Goal: Task Accomplishment & Management: Manage account settings

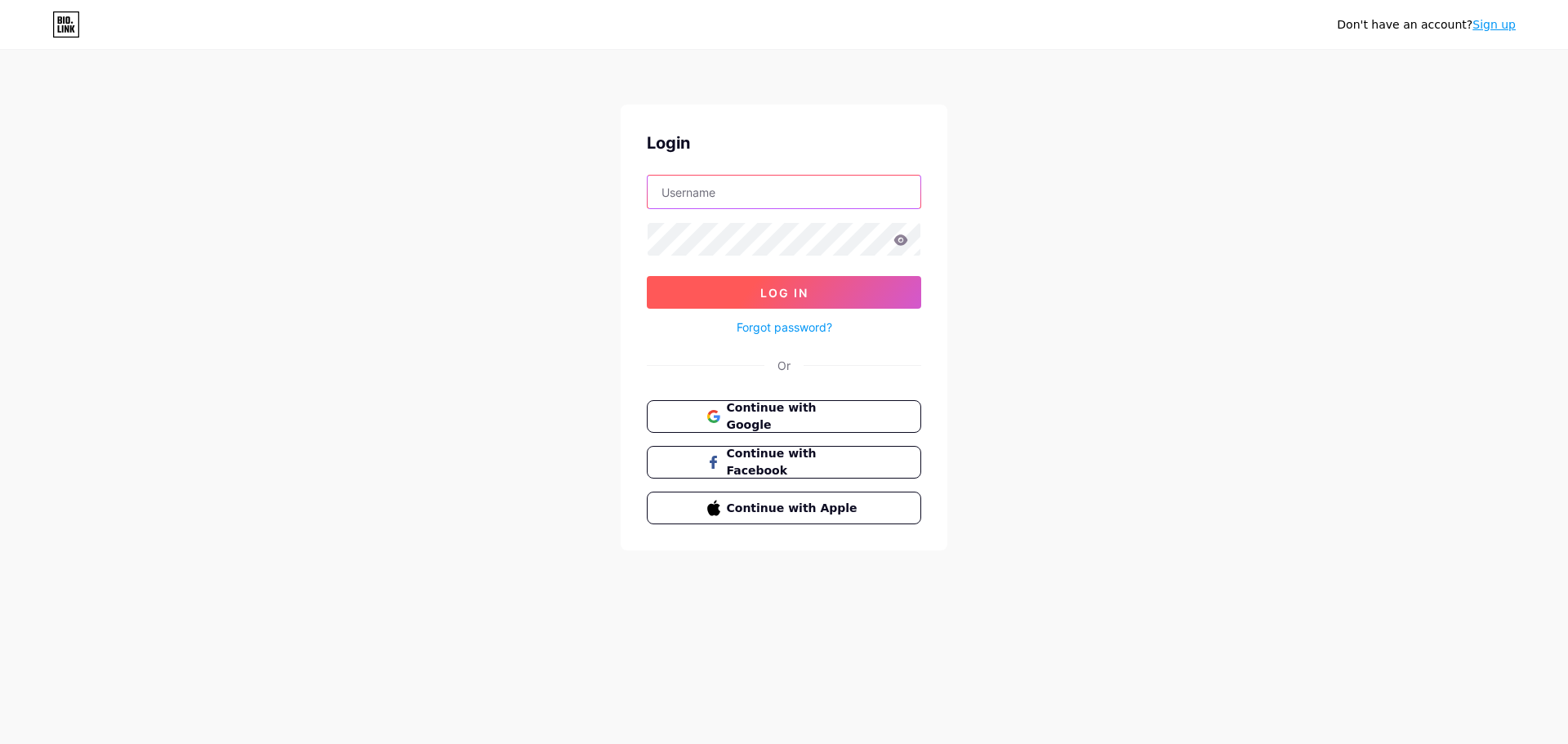
type input "[PERSON_NAME][EMAIL_ADDRESS][DOMAIN_NAME]"
click at [765, 296] on span "Log In" at bounding box center [784, 292] width 48 height 14
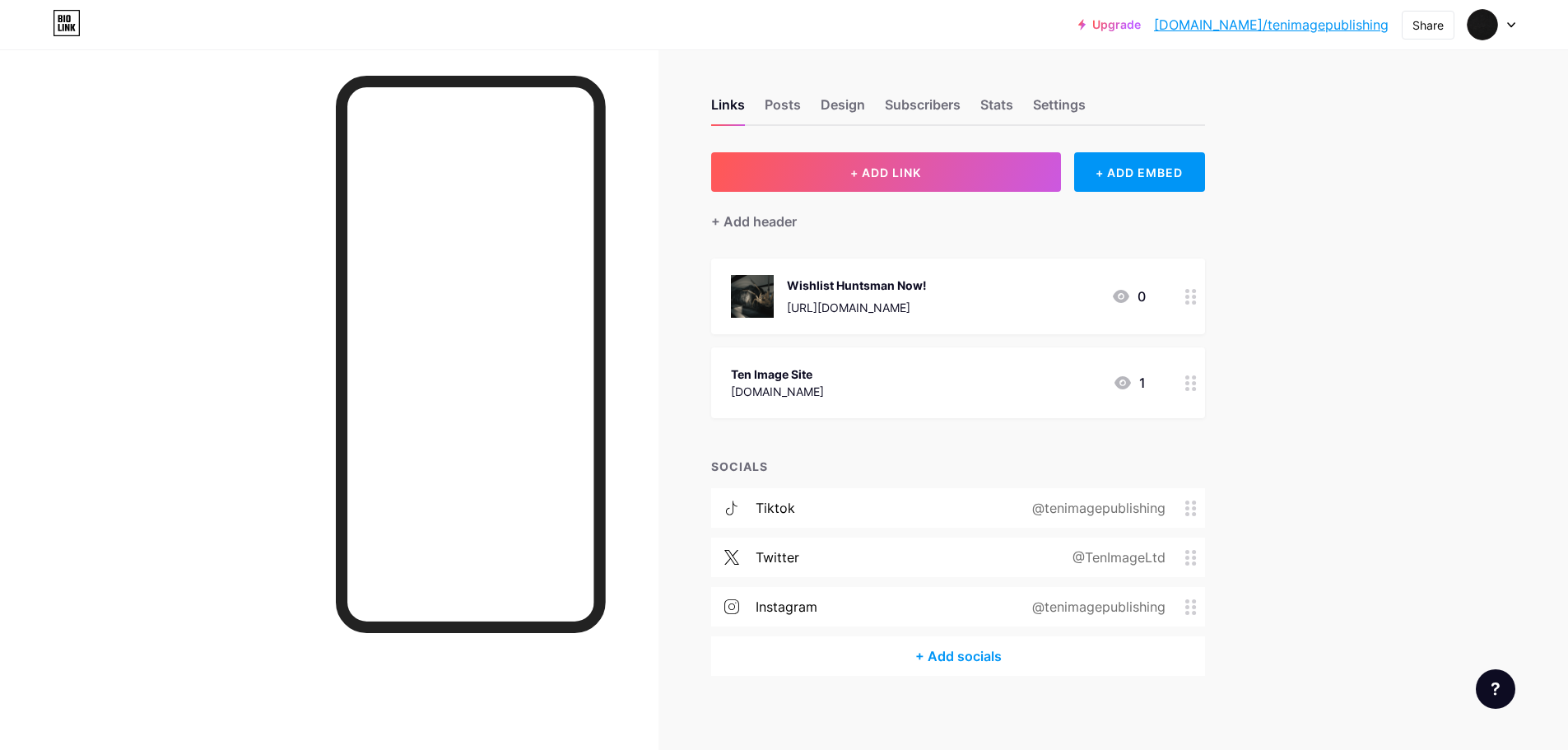
scroll to position [9, 0]
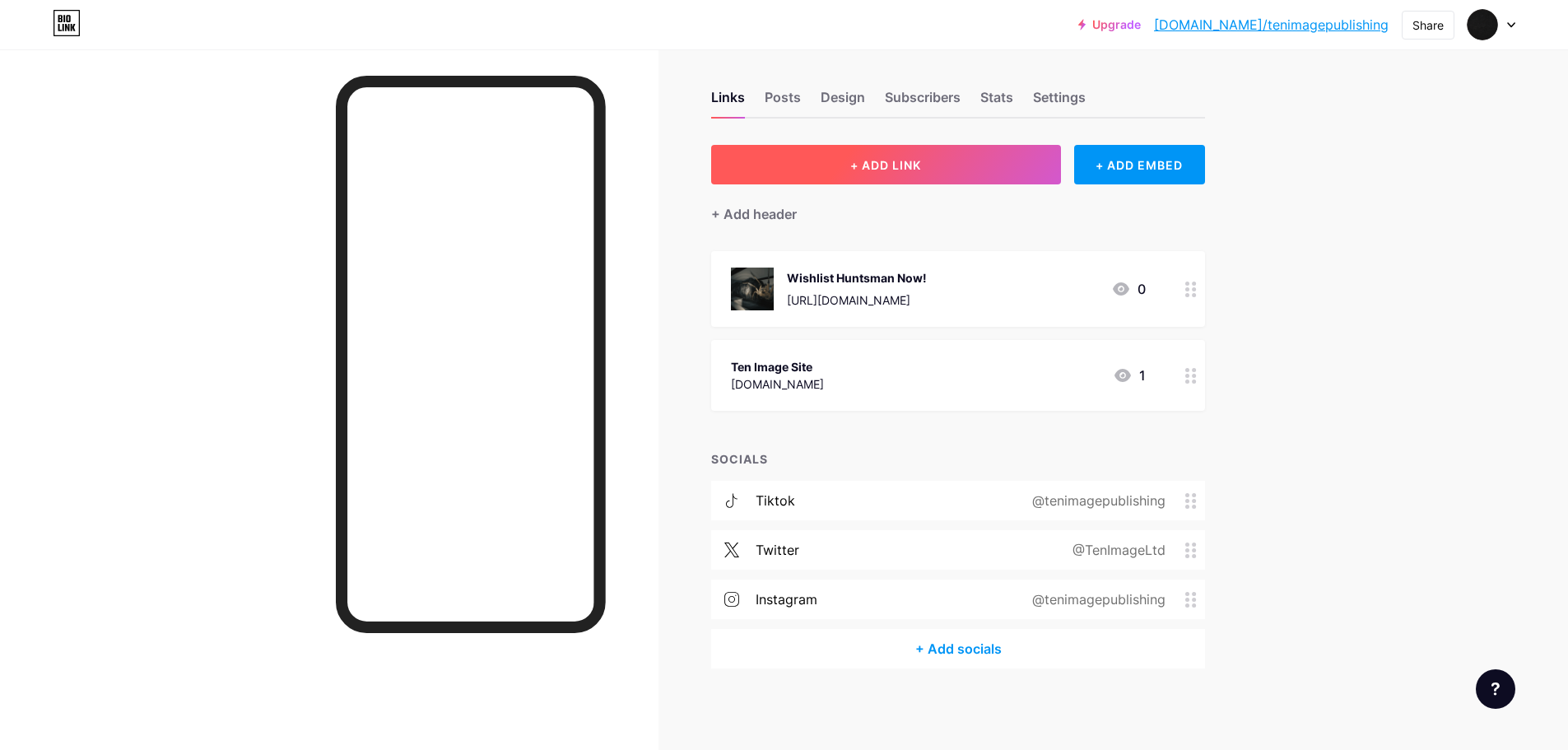
click at [889, 171] on span "+ ADD LINK" at bounding box center [885, 165] width 71 height 14
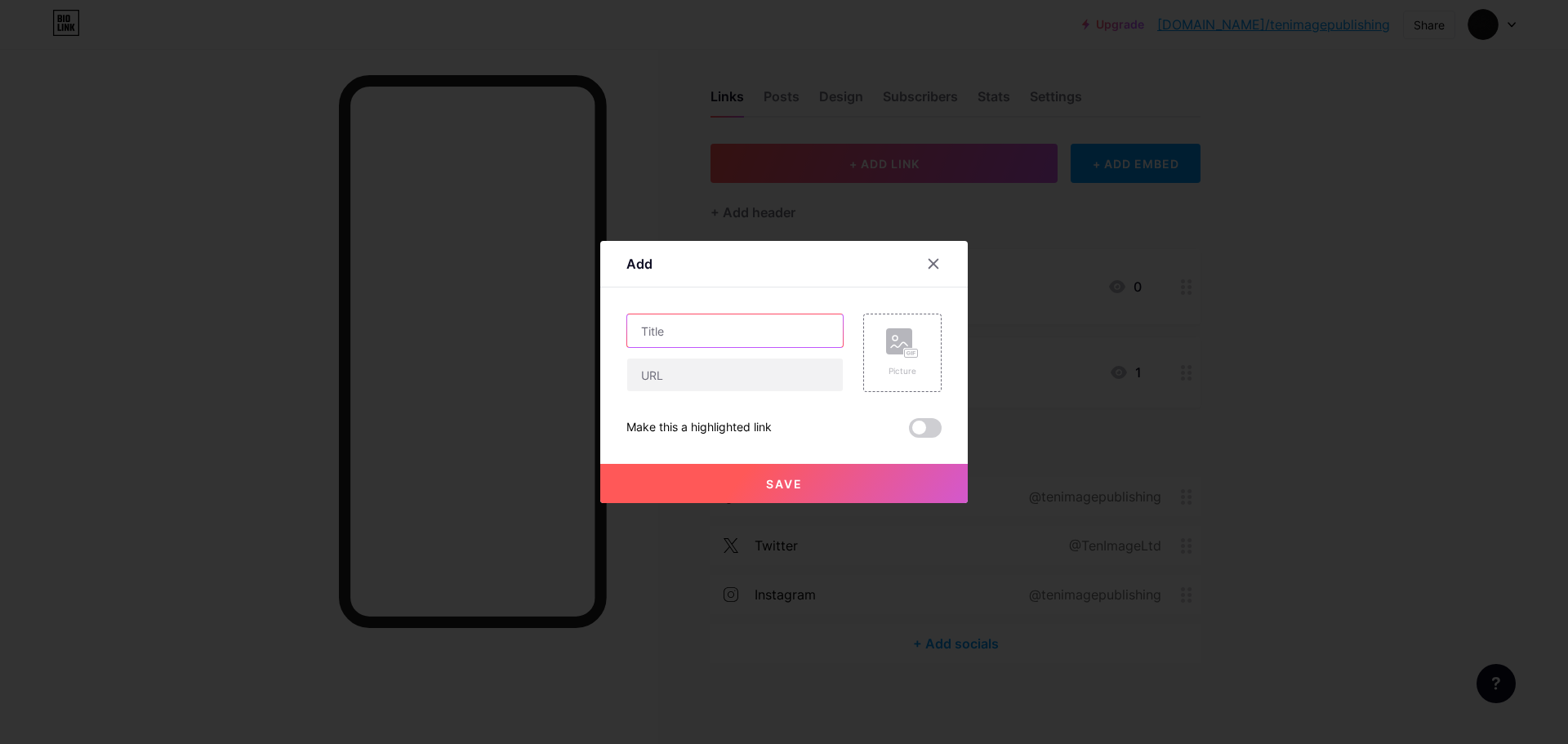
click at [696, 332] on input "text" at bounding box center [735, 330] width 216 height 33
type input "R"
type input "Key Requests"
click at [694, 372] on input "text" at bounding box center [735, 375] width 216 height 33
paste input "[URL][DOMAIN_NAME]"
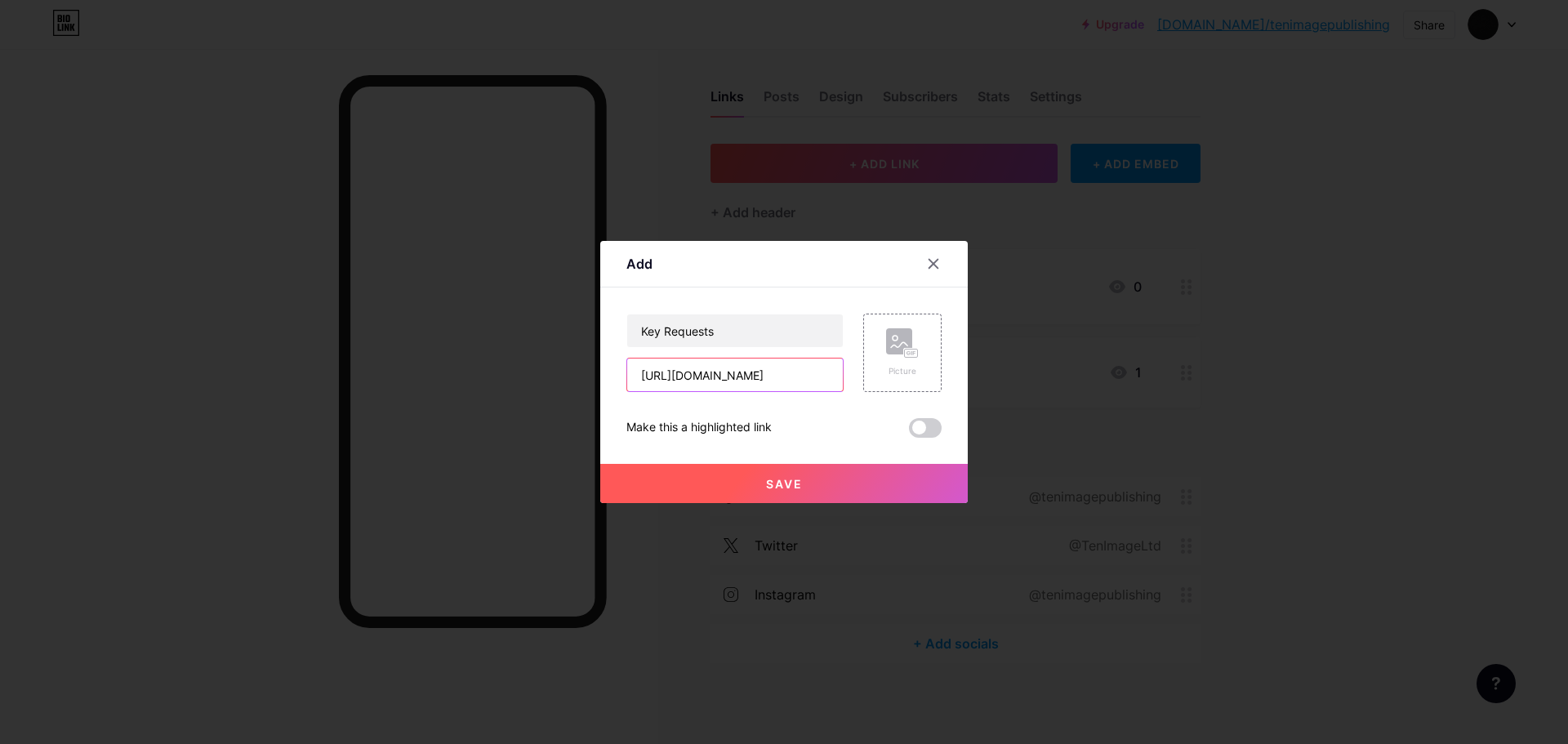
type input "[URL][DOMAIN_NAME]"
click at [905, 341] on rect at bounding box center [899, 342] width 26 height 27
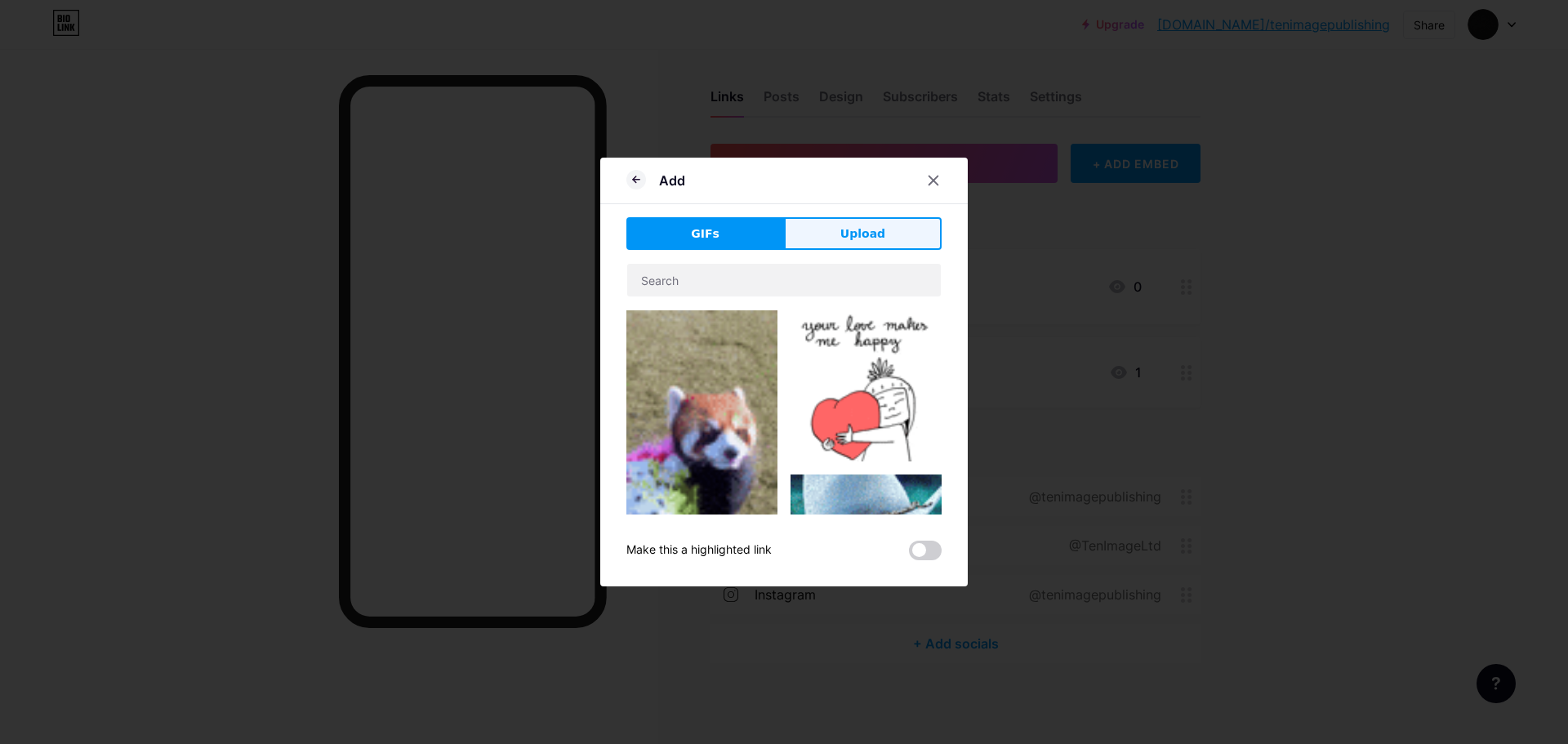
click at [835, 229] on button "Upload" at bounding box center [862, 234] width 158 height 33
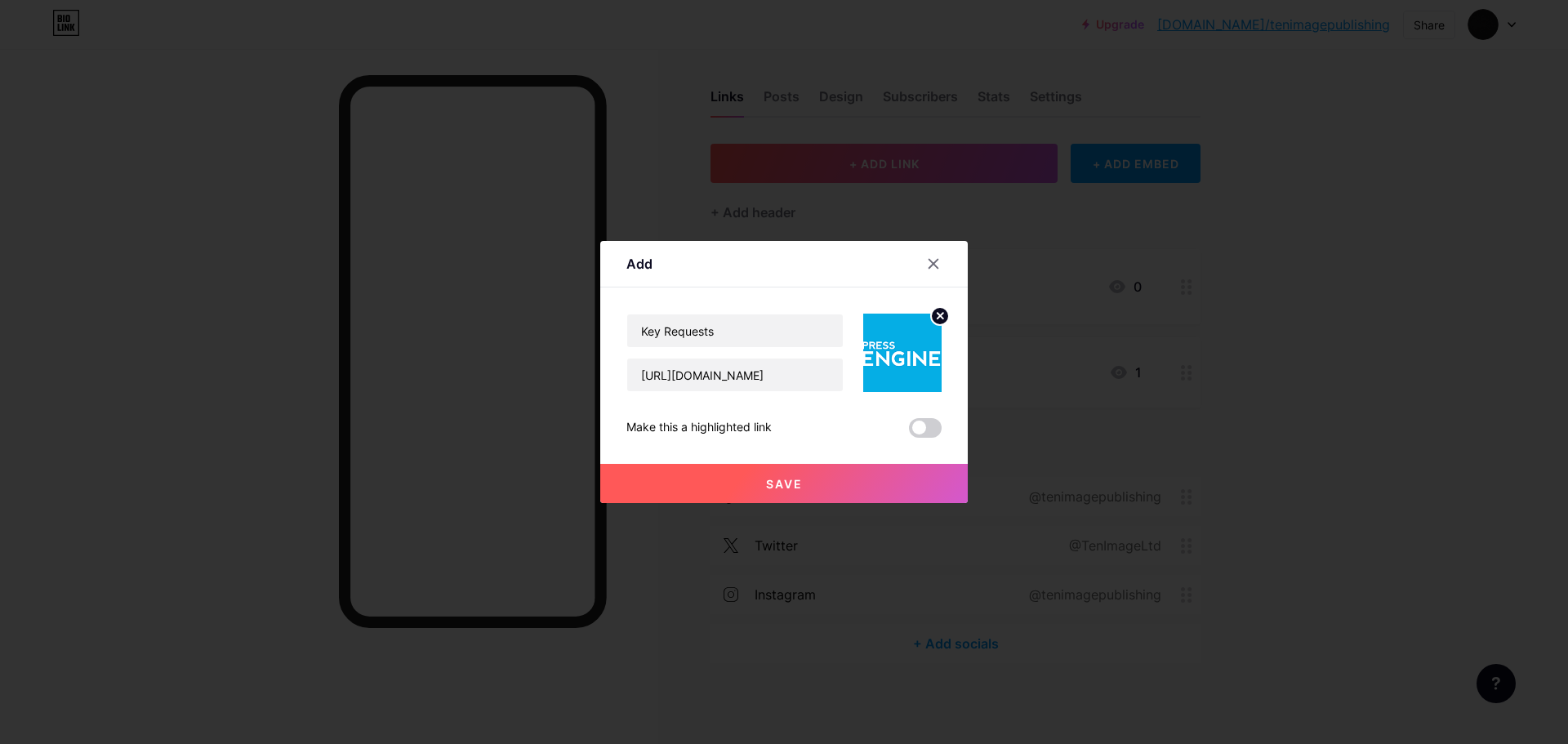
click at [769, 482] on span "Save" at bounding box center [784, 484] width 37 height 14
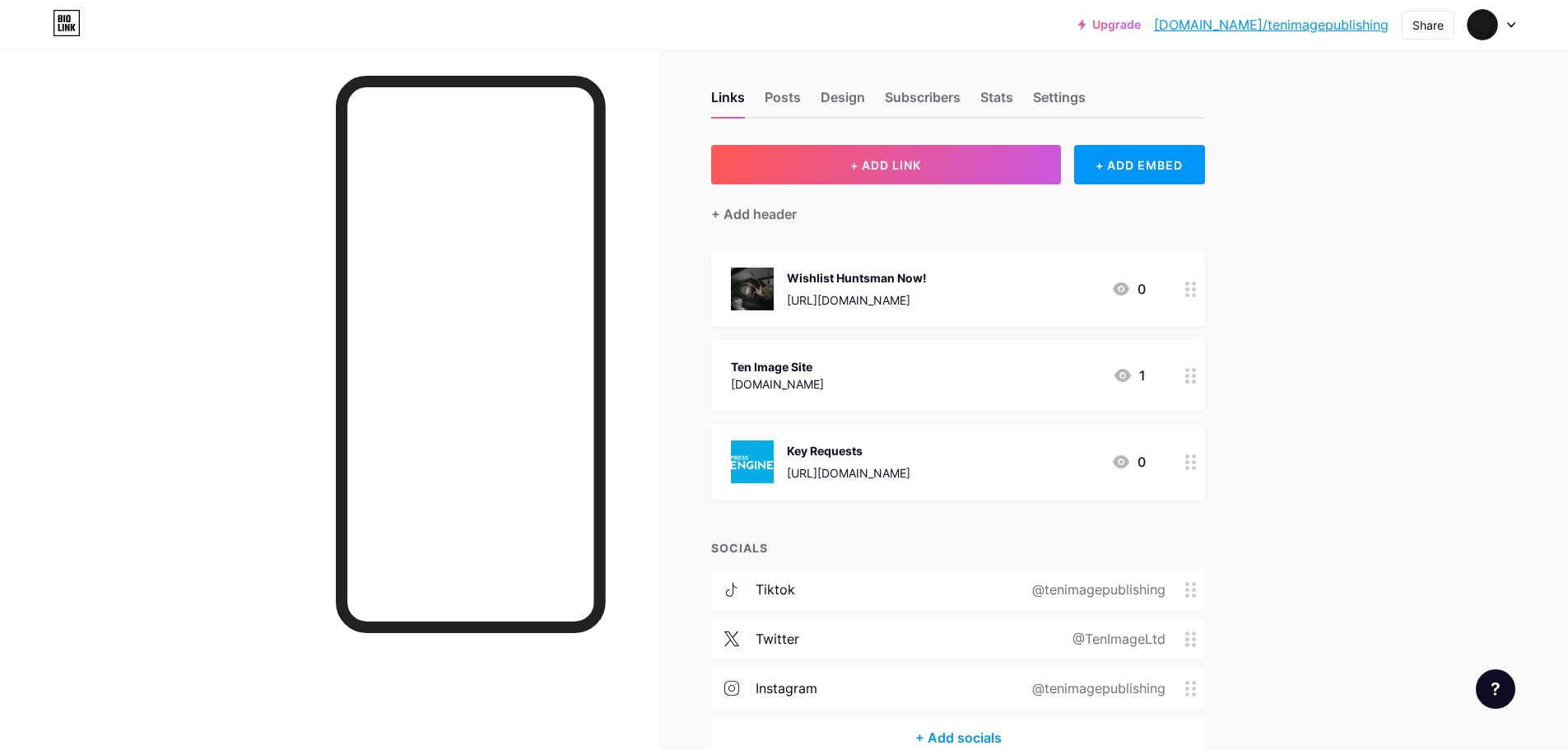
scroll to position [0, 0]
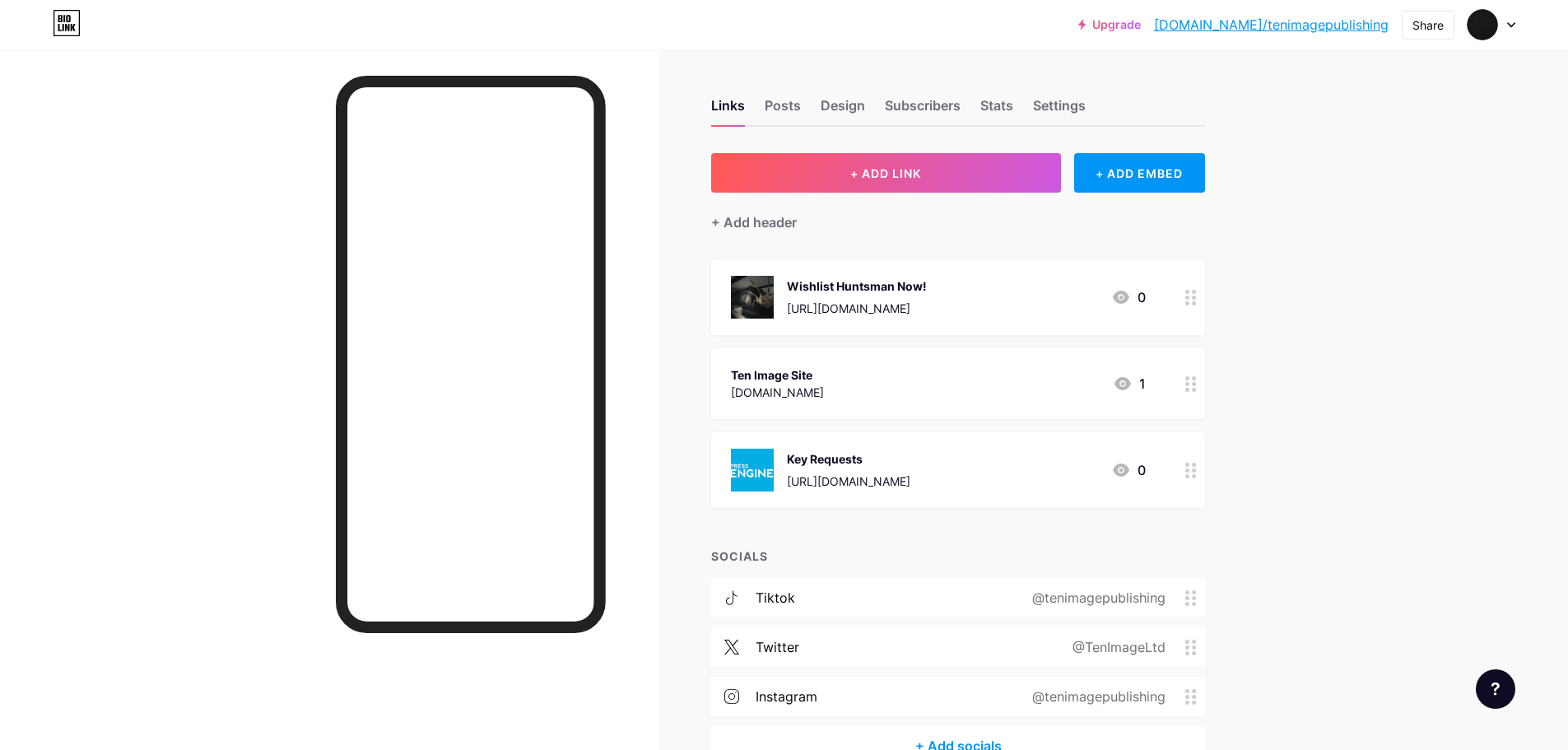
click at [1378, 252] on div "Upgrade [DOMAIN_NAME]/tenima... [DOMAIN_NAME]/tenimagepublishing Share Switch a…" at bounding box center [784, 424] width 1568 height 848
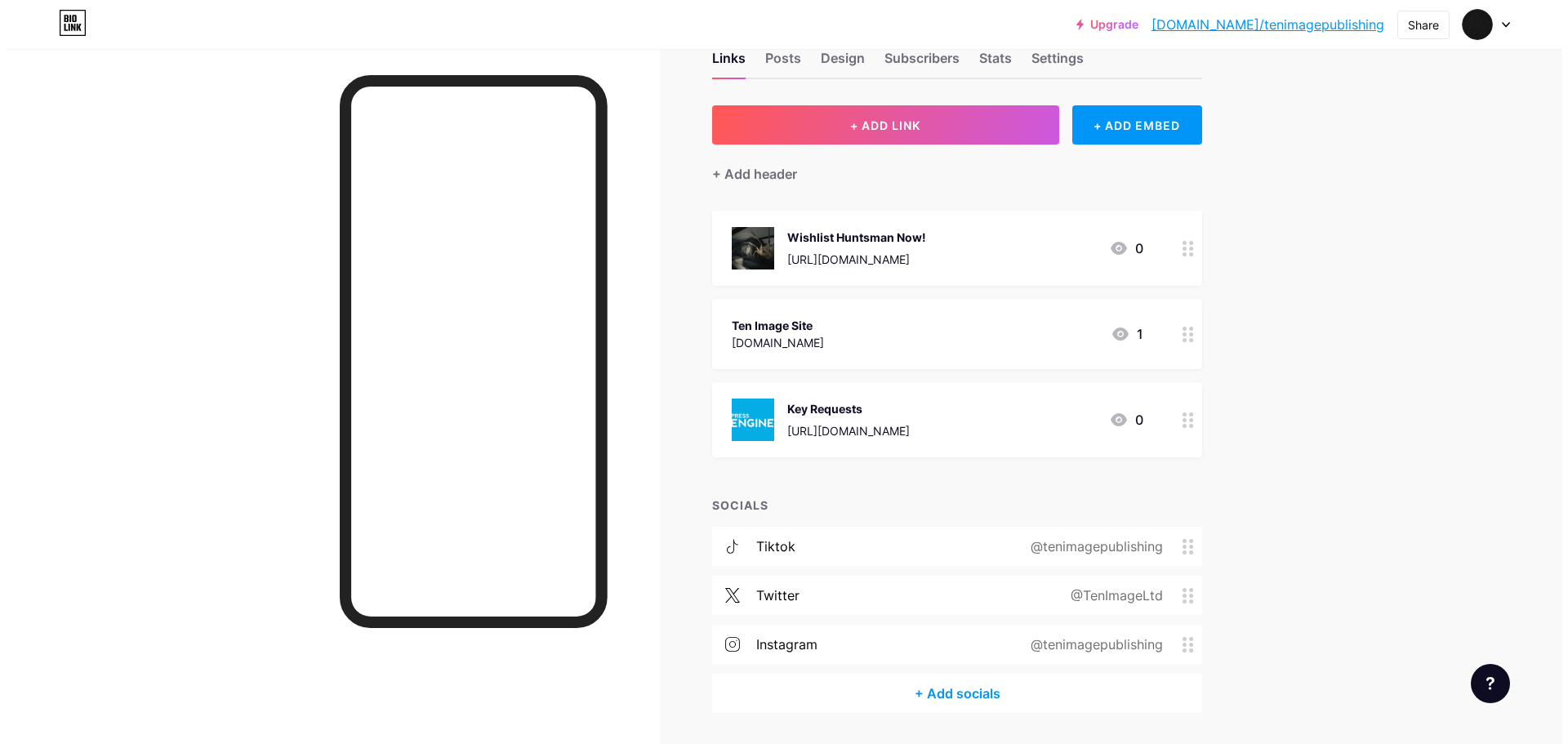
scroll to position [97, 0]
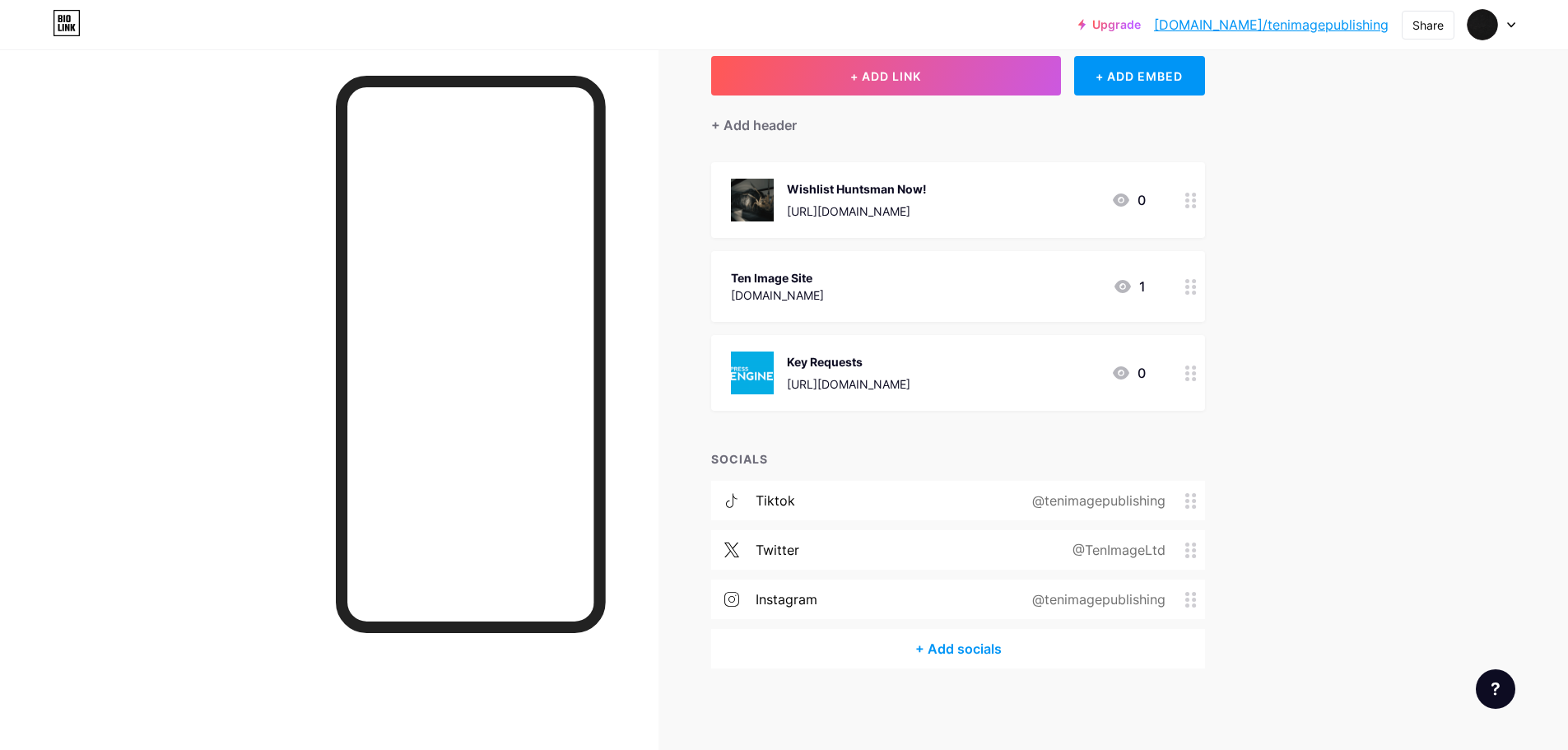
click at [976, 648] on div "+ Add socials" at bounding box center [958, 648] width 494 height 39
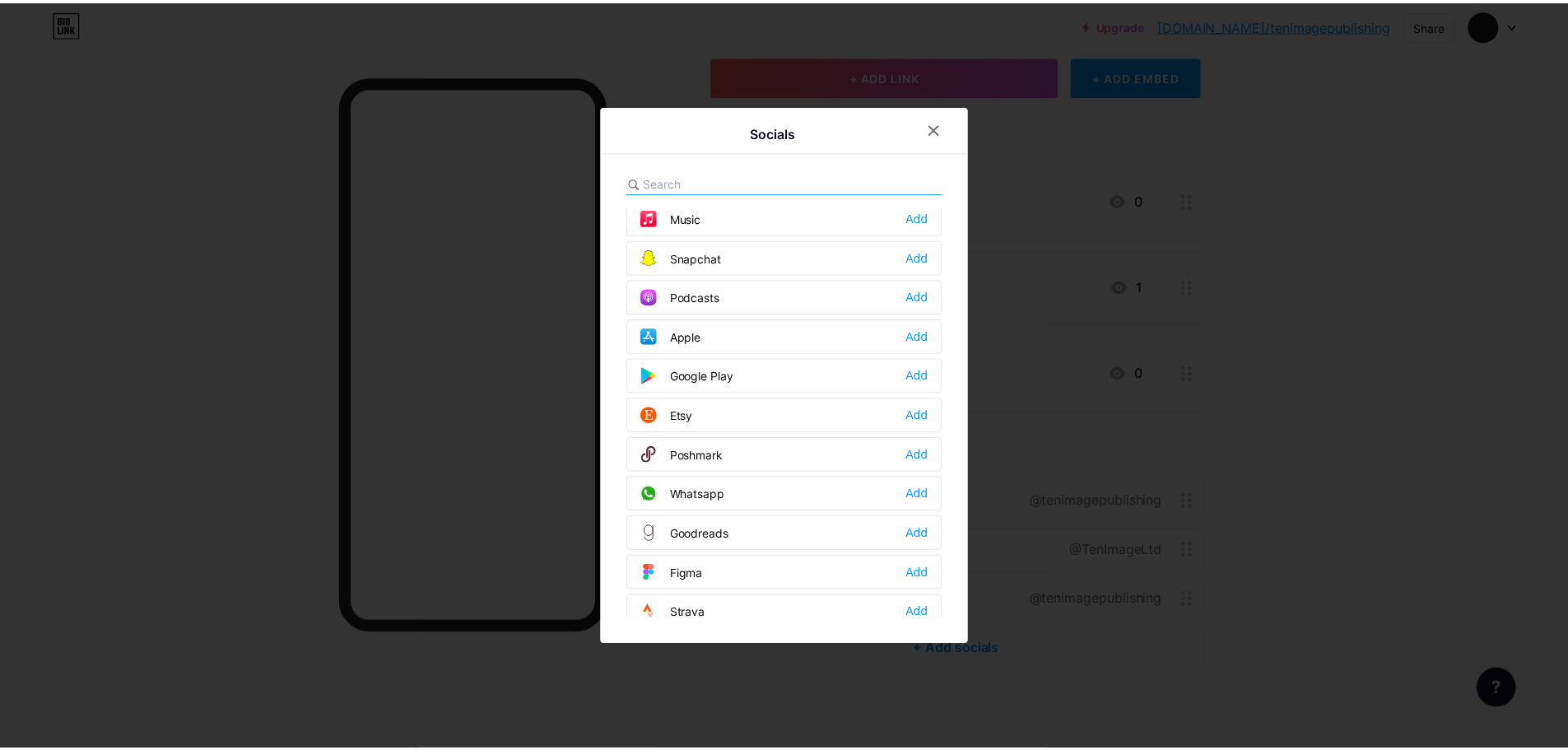
scroll to position [1400, 0]
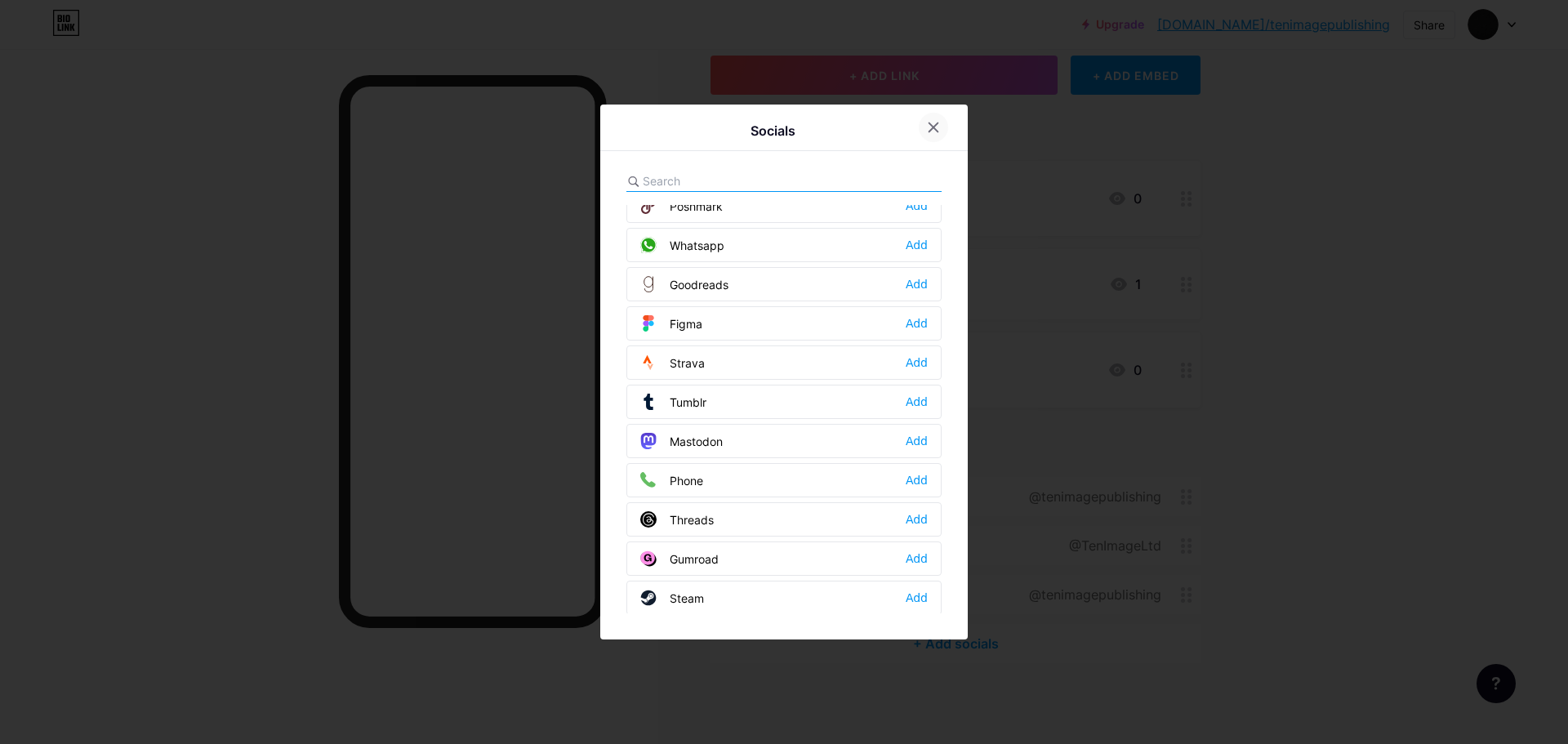
click at [931, 127] on icon at bounding box center [933, 128] width 13 height 13
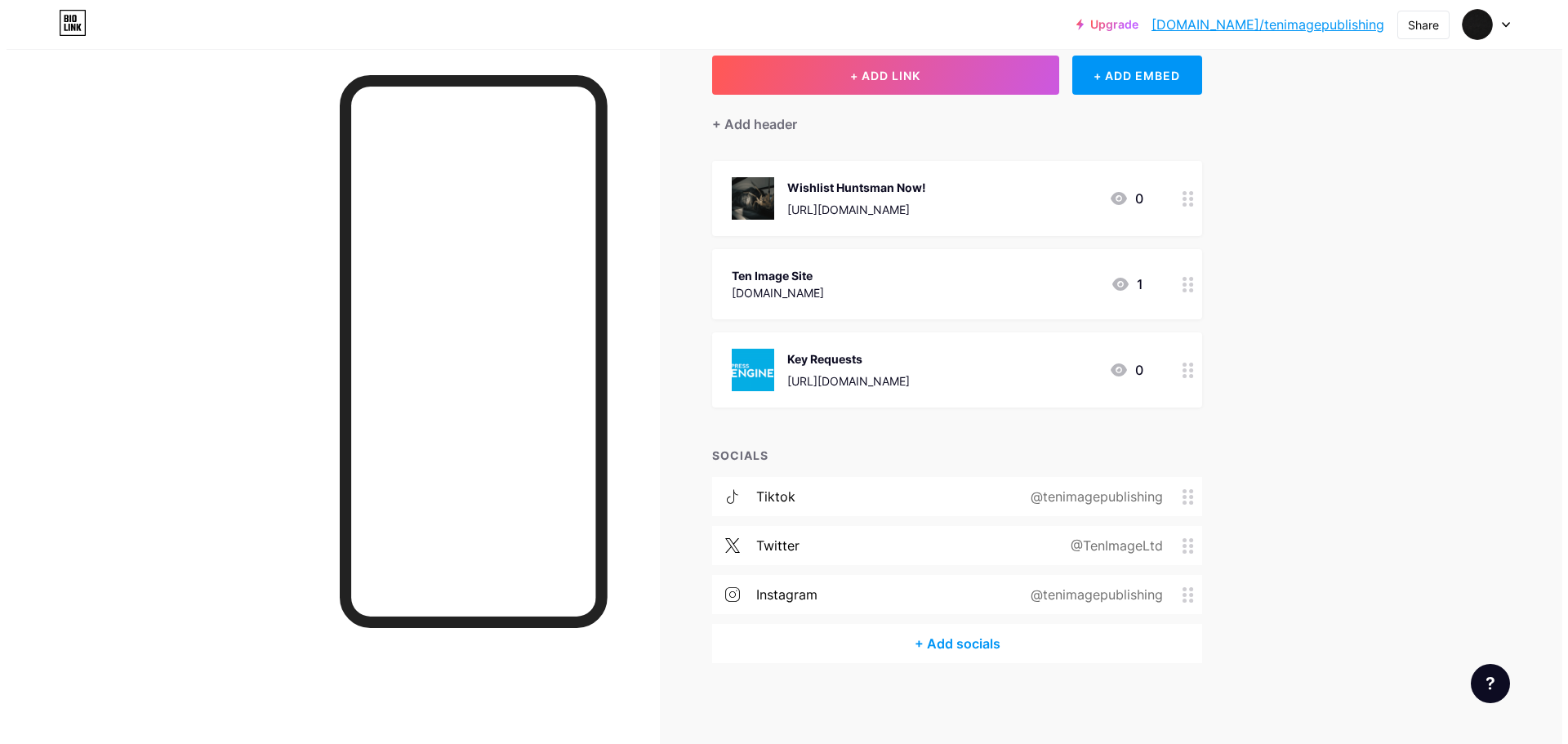
scroll to position [15, 0]
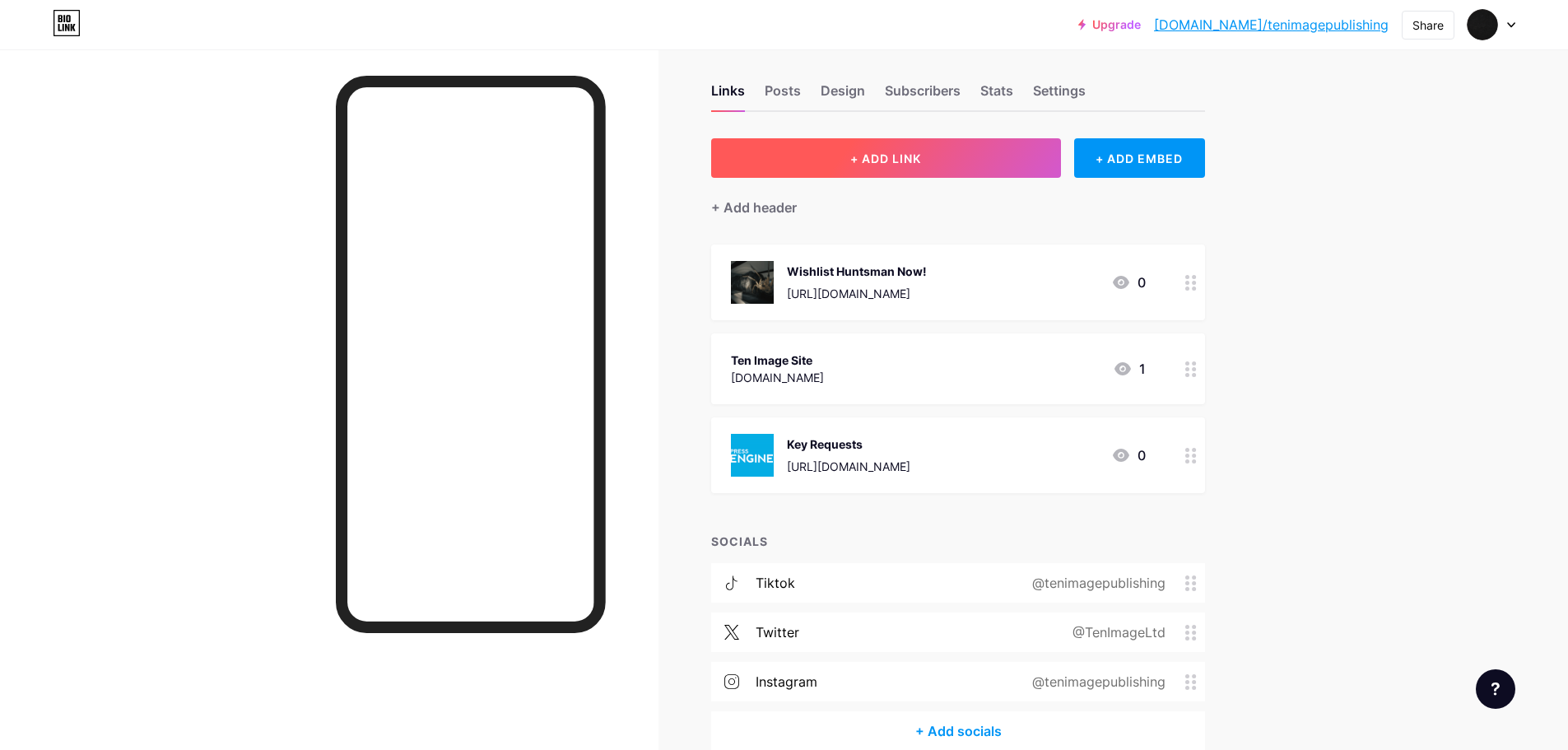
click at [951, 164] on button "+ ADD LINK" at bounding box center [885, 157] width 350 height 39
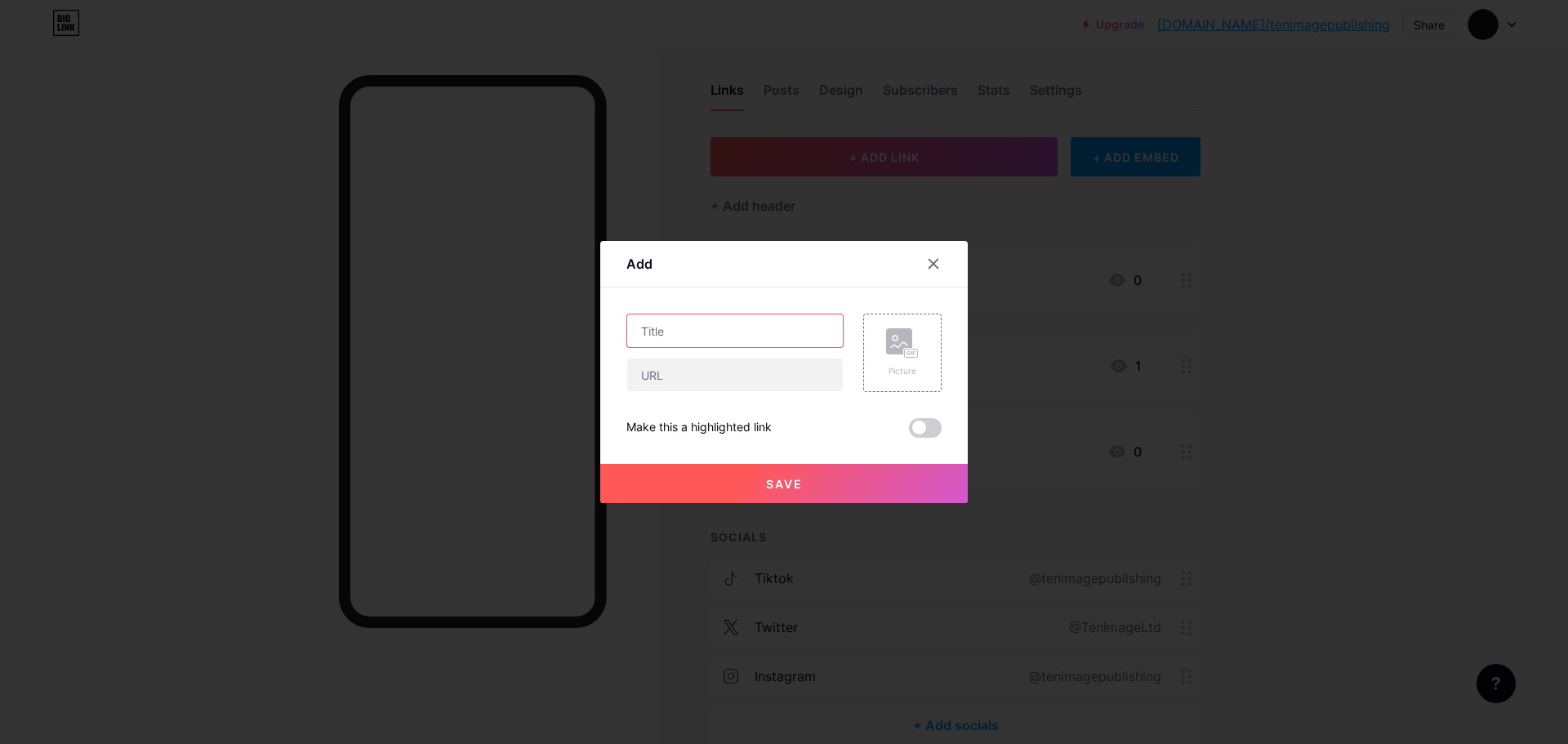
click at [770, 342] on input "text" at bounding box center [735, 330] width 216 height 33
type input "Huntsman Insta"
click at [752, 388] on input "text" at bounding box center [735, 375] width 216 height 33
paste input "[URL][DOMAIN_NAME]"
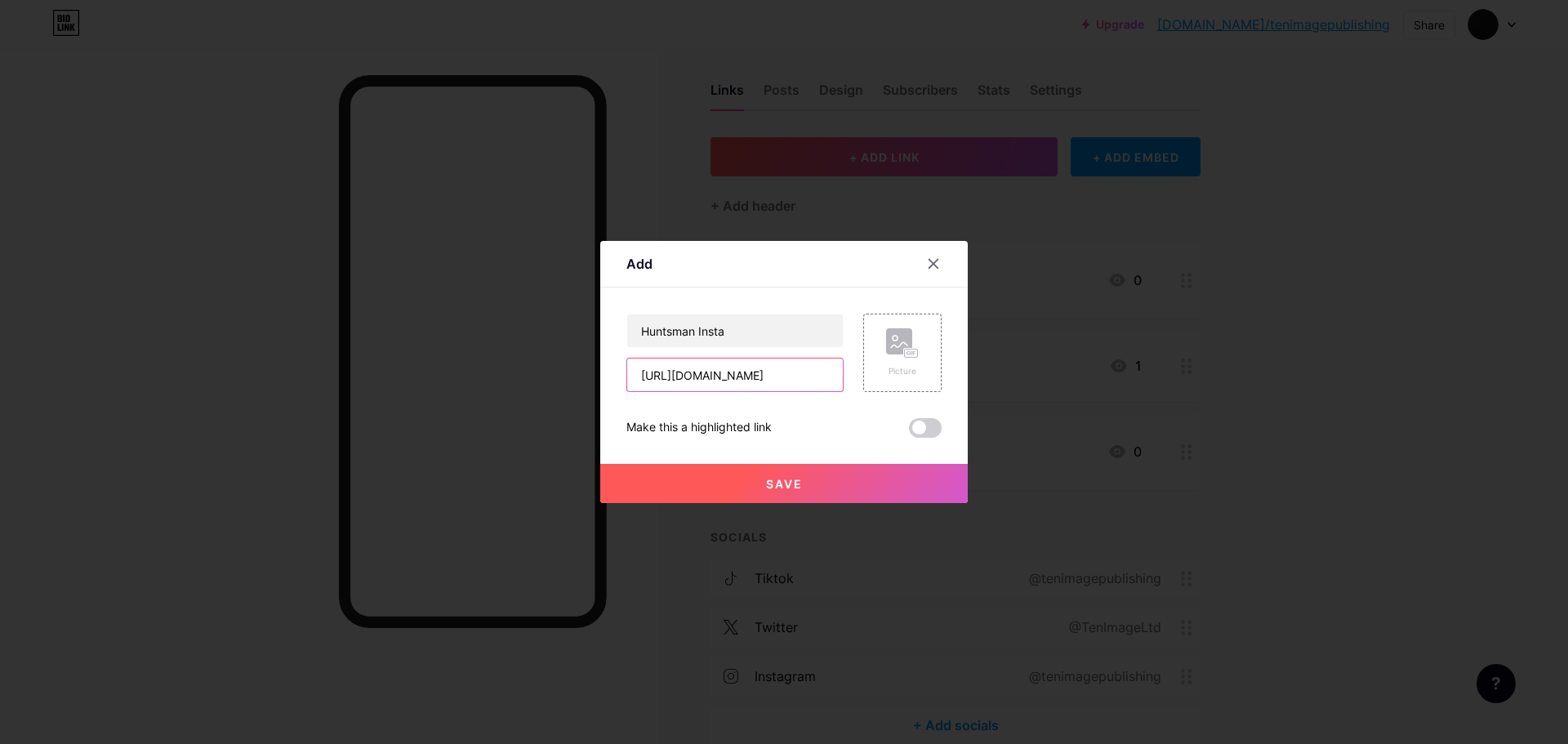
type input "[URL][DOMAIN_NAME]"
click at [821, 478] on button "Save" at bounding box center [784, 483] width 367 height 39
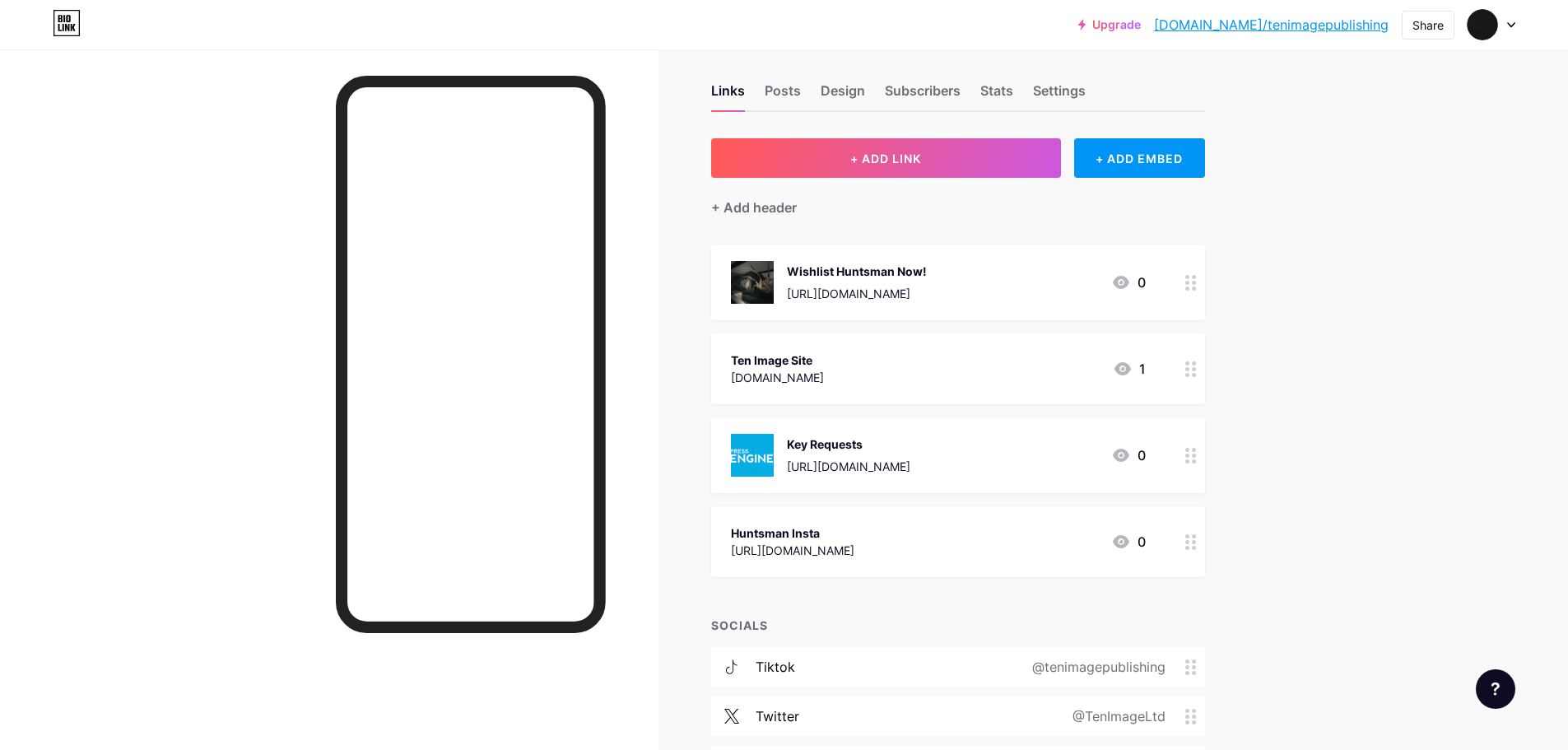
drag, startPoint x: 865, startPoint y: 364, endPoint x: 876, endPoint y: 510, distance: 146.4
click at [866, 543] on span "Wishlist Huntsman Now! [URL][DOMAIN_NAME] 0 Ten Image Site [DOMAIN_NAME] 1 Key …" at bounding box center [958, 410] width 494 height 333
click at [855, 453] on div "Huntsman Insta" at bounding box center [792, 449] width 123 height 17
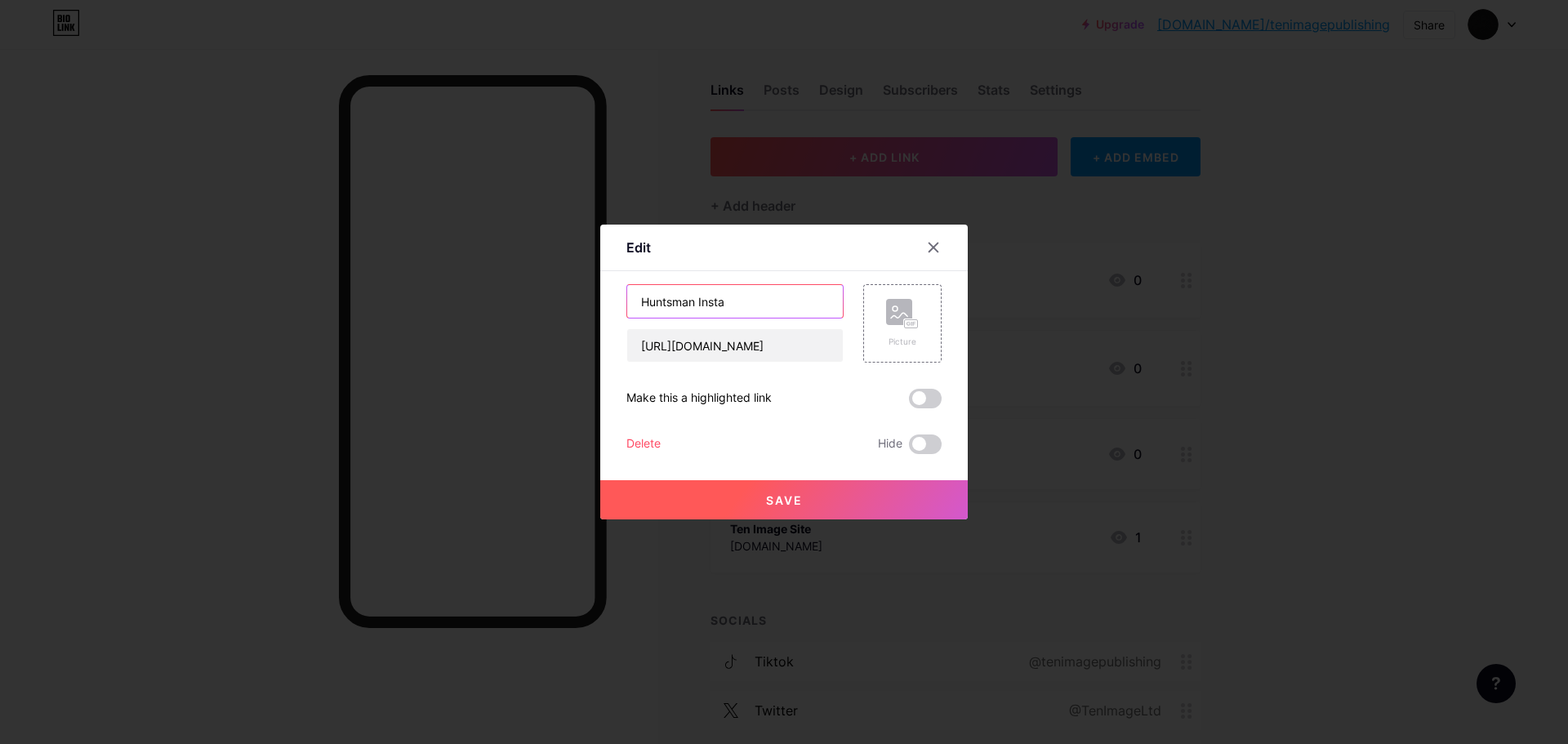
click at [697, 299] on input "Huntsman Insta" at bounding box center [735, 301] width 216 height 33
type input "Huntsman - Insta"
click at [878, 497] on button "Save" at bounding box center [784, 499] width 367 height 39
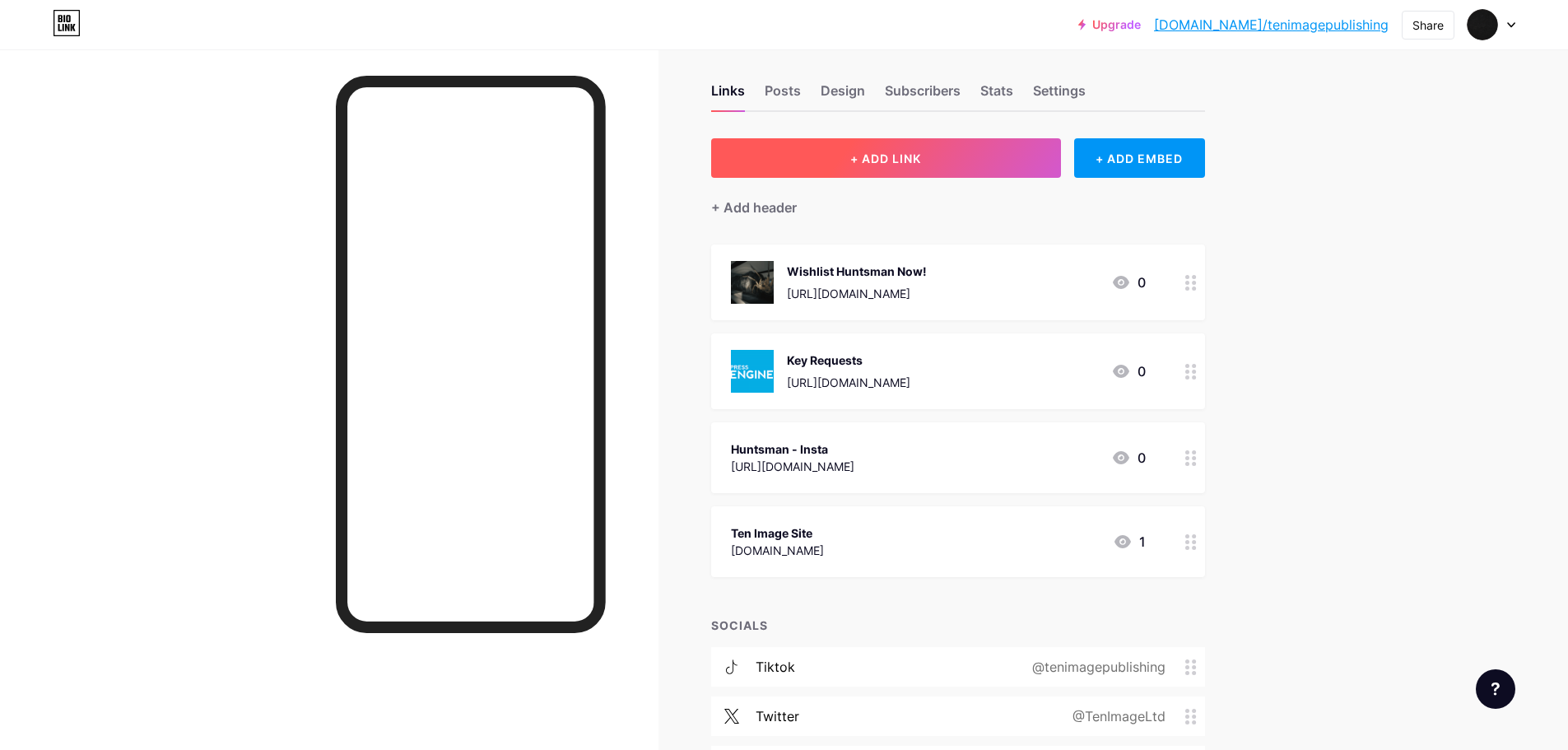
click at [960, 157] on button "+ ADD LINK" at bounding box center [885, 157] width 350 height 39
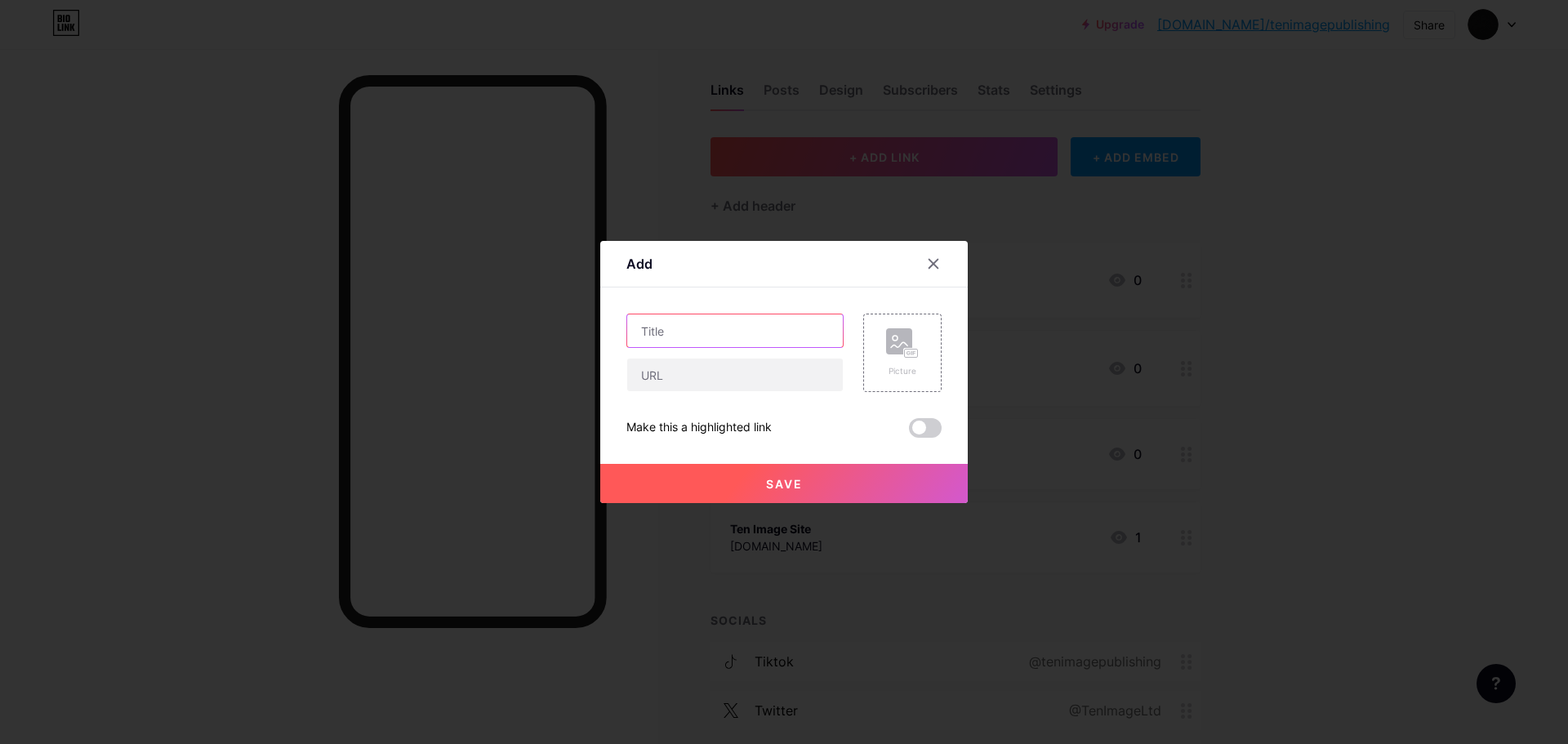
click at [767, 328] on input "text" at bounding box center [735, 330] width 216 height 33
type input "Huntsman - X"
click at [753, 372] on input "text" at bounding box center [735, 375] width 216 height 33
paste input "[URL][DOMAIN_NAME]"
type input "[URL][DOMAIN_NAME]"
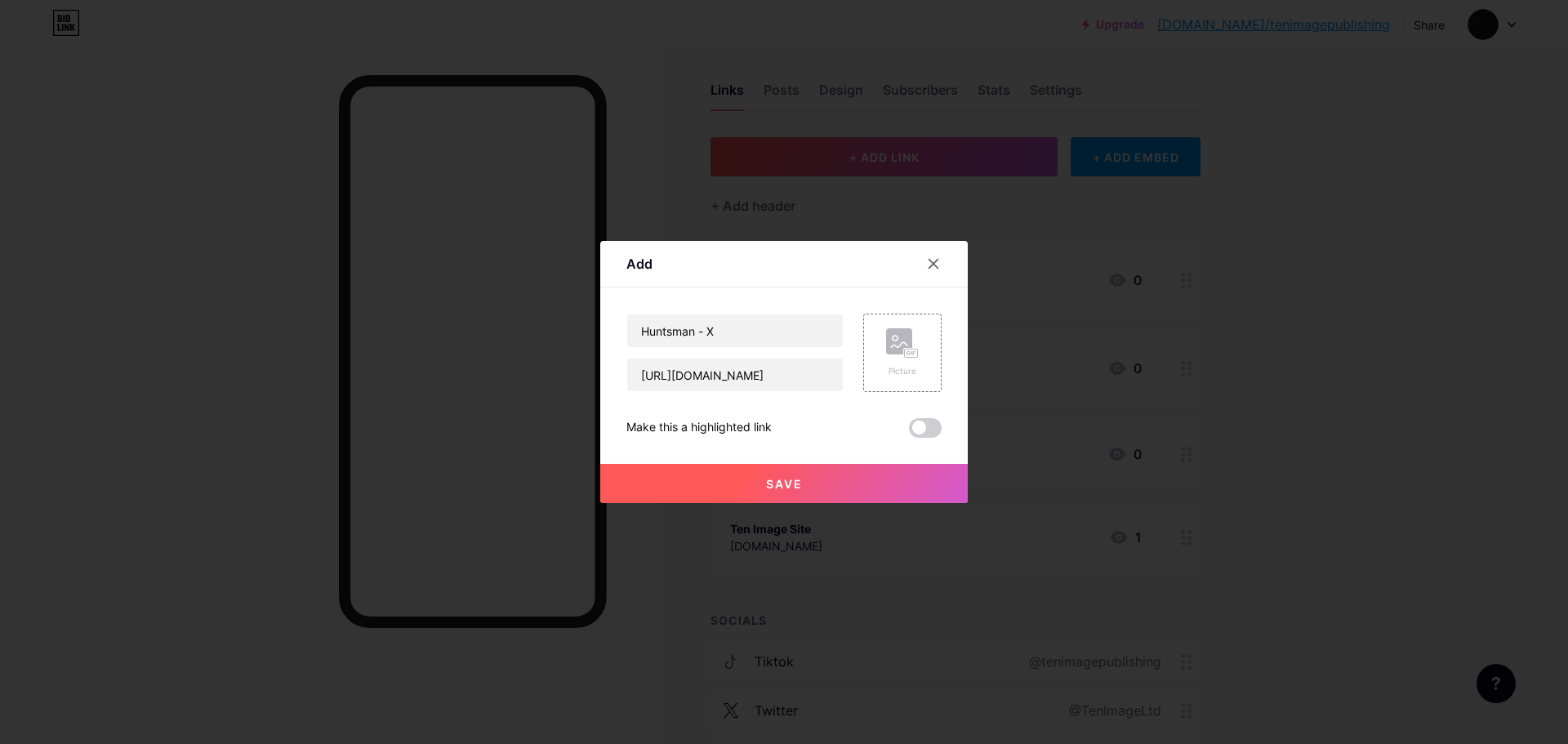
click at [875, 475] on button "Save" at bounding box center [784, 483] width 367 height 39
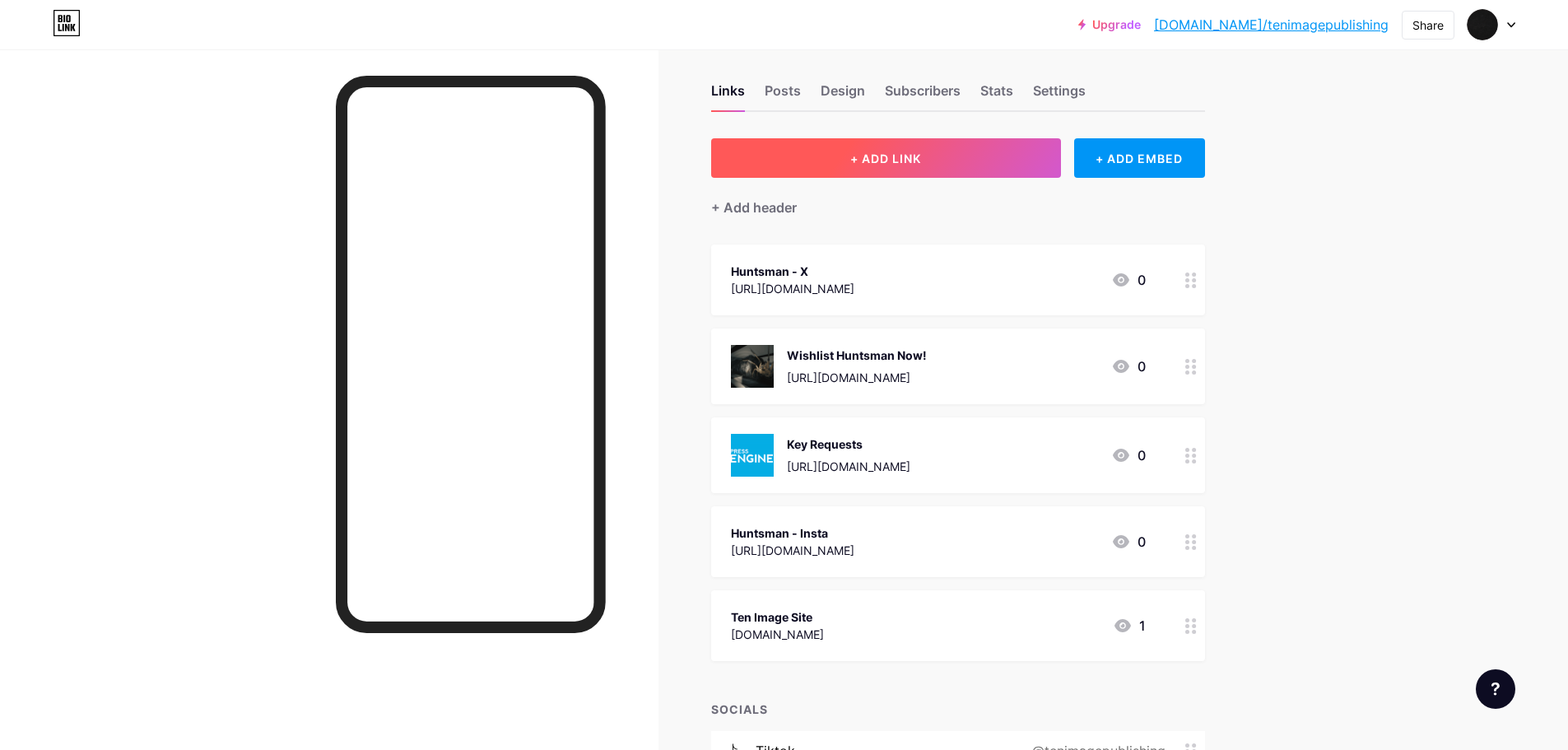
click at [963, 157] on button "+ ADD LINK" at bounding box center [885, 157] width 350 height 39
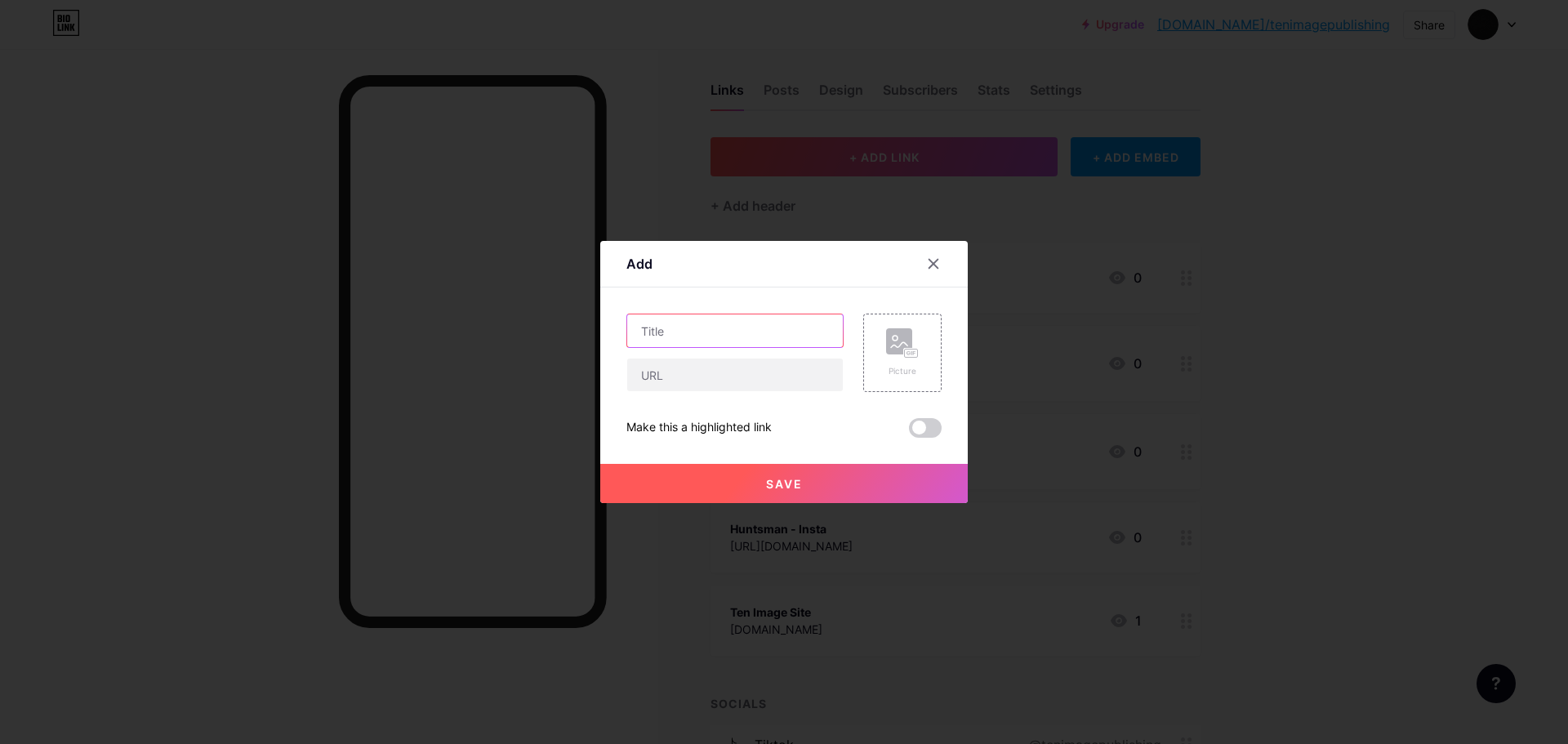
click at [705, 332] on input "text" at bounding box center [735, 330] width 216 height 33
click at [784, 328] on input "Huntsman - Bluesku" at bounding box center [735, 330] width 216 height 33
type input "Huntsman - Bluesky"
paste input "[URL][DOMAIN_NAME][DOMAIN_NAME]"
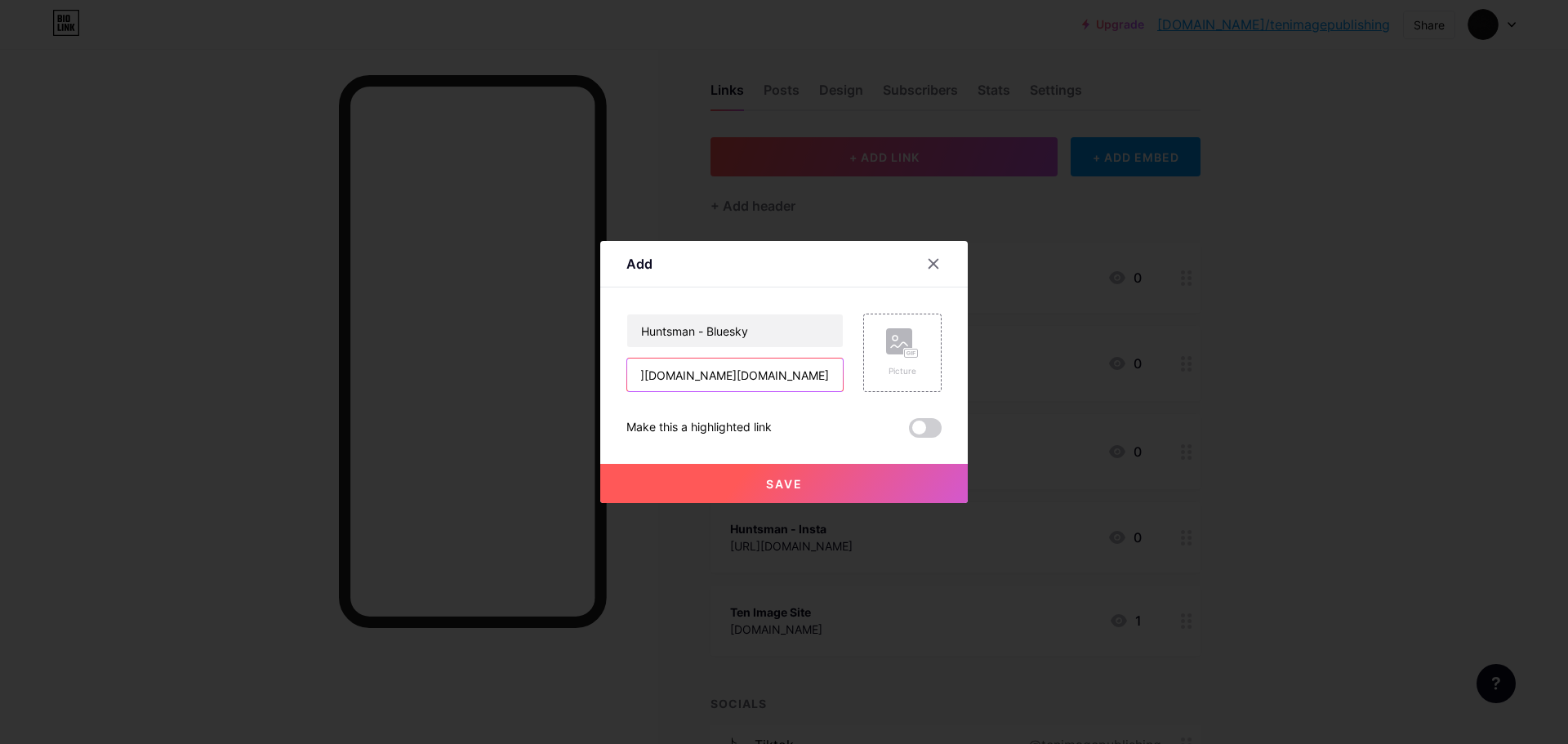
type input "[URL][DOMAIN_NAME][DOMAIN_NAME]"
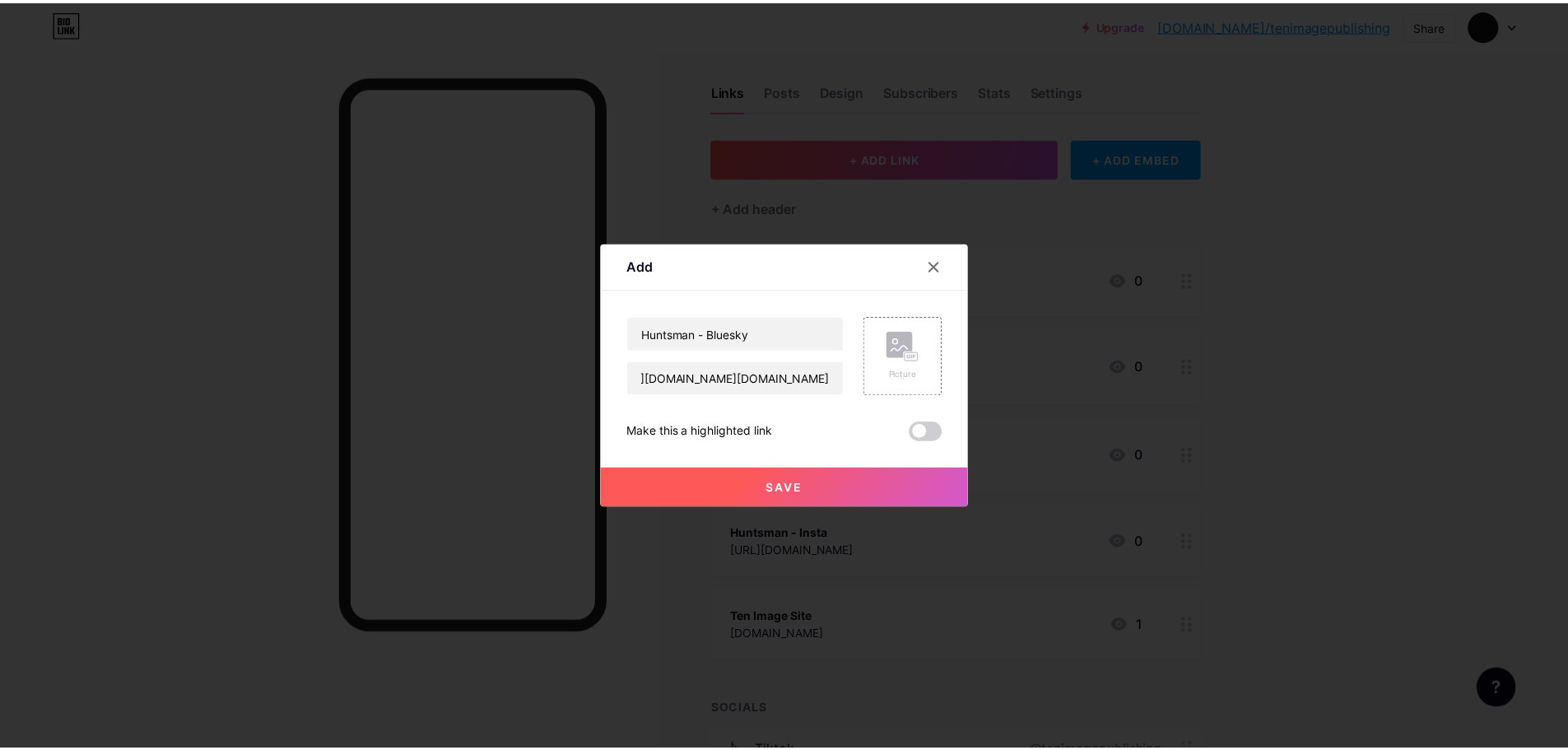
scroll to position [0, 0]
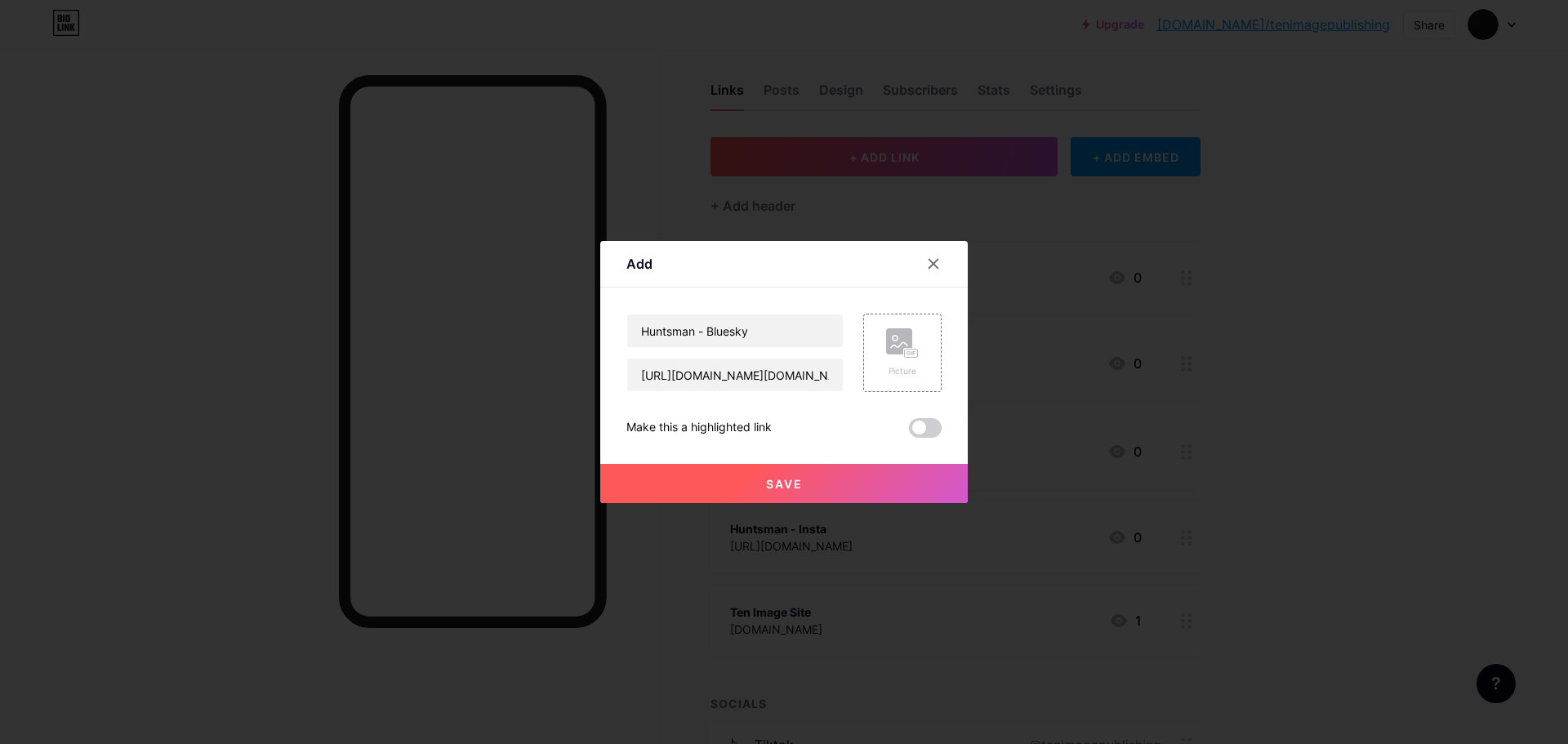
click at [806, 490] on button "Save" at bounding box center [784, 483] width 367 height 39
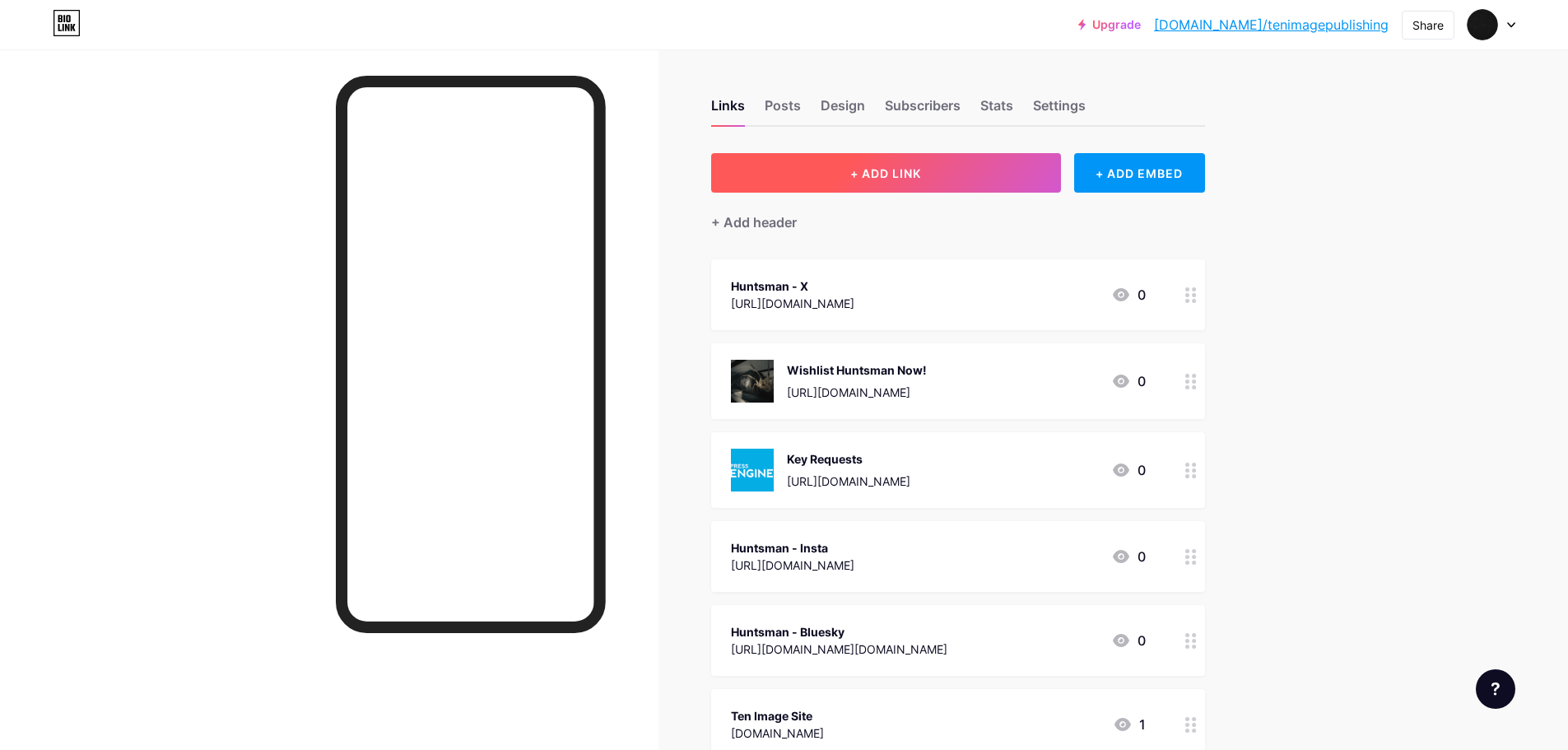
click at [974, 176] on button "+ ADD LINK" at bounding box center [885, 172] width 350 height 39
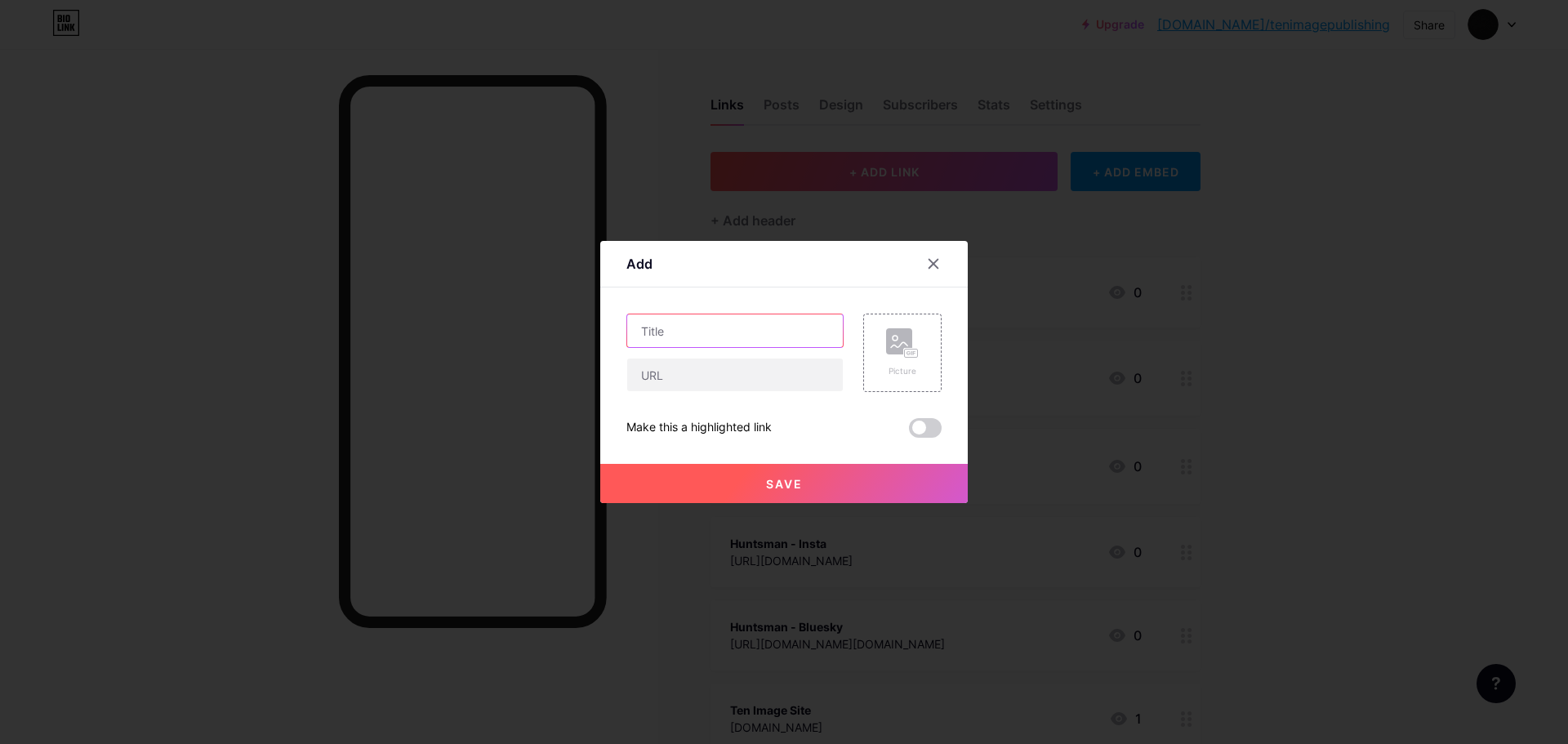
click at [740, 332] on input "text" at bounding box center [735, 330] width 216 height 33
type input "Huntsman - TikTok"
paste input "[URL][DOMAIN_NAME]"
type input "[URL][DOMAIN_NAME]"
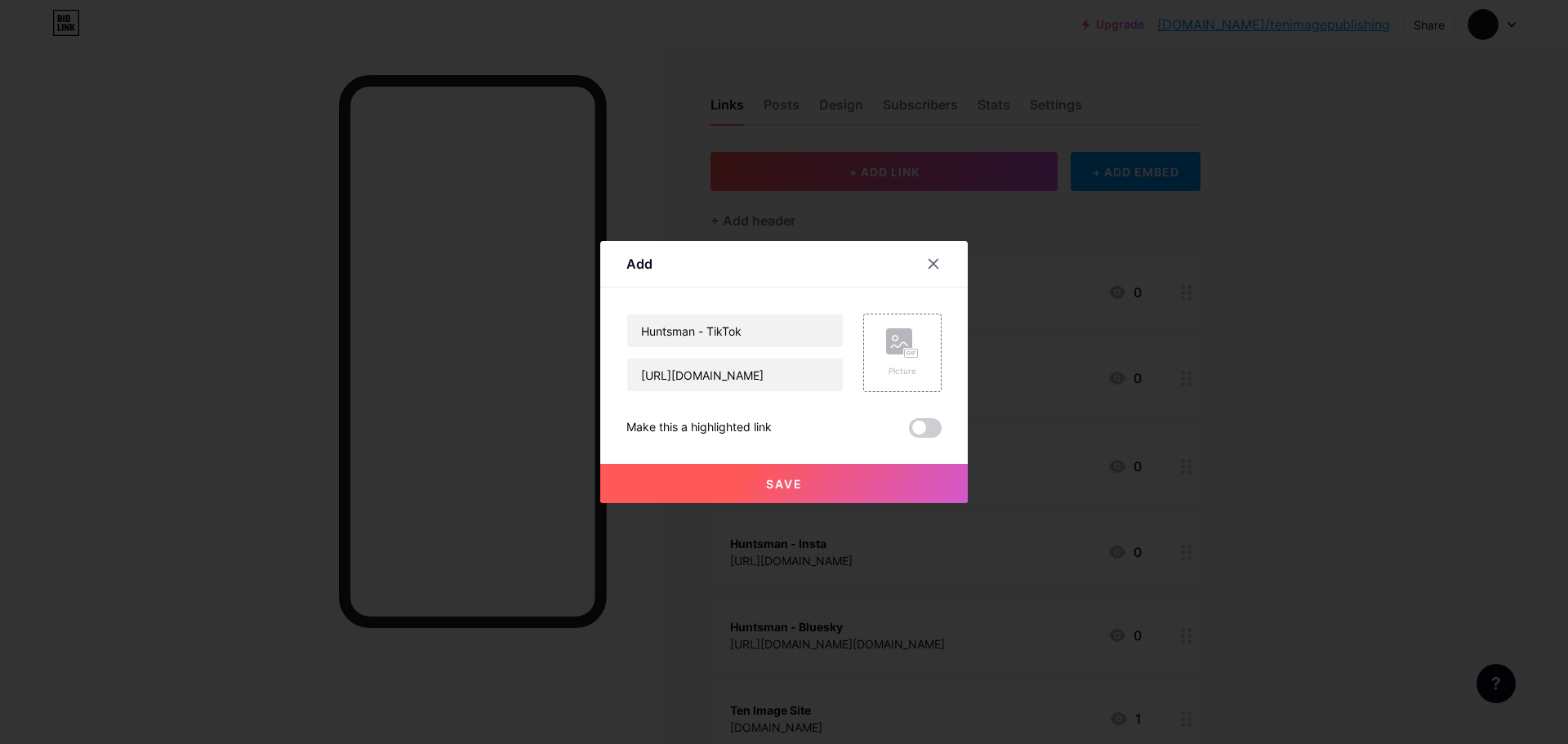
click at [886, 492] on button "Save" at bounding box center [784, 483] width 367 height 39
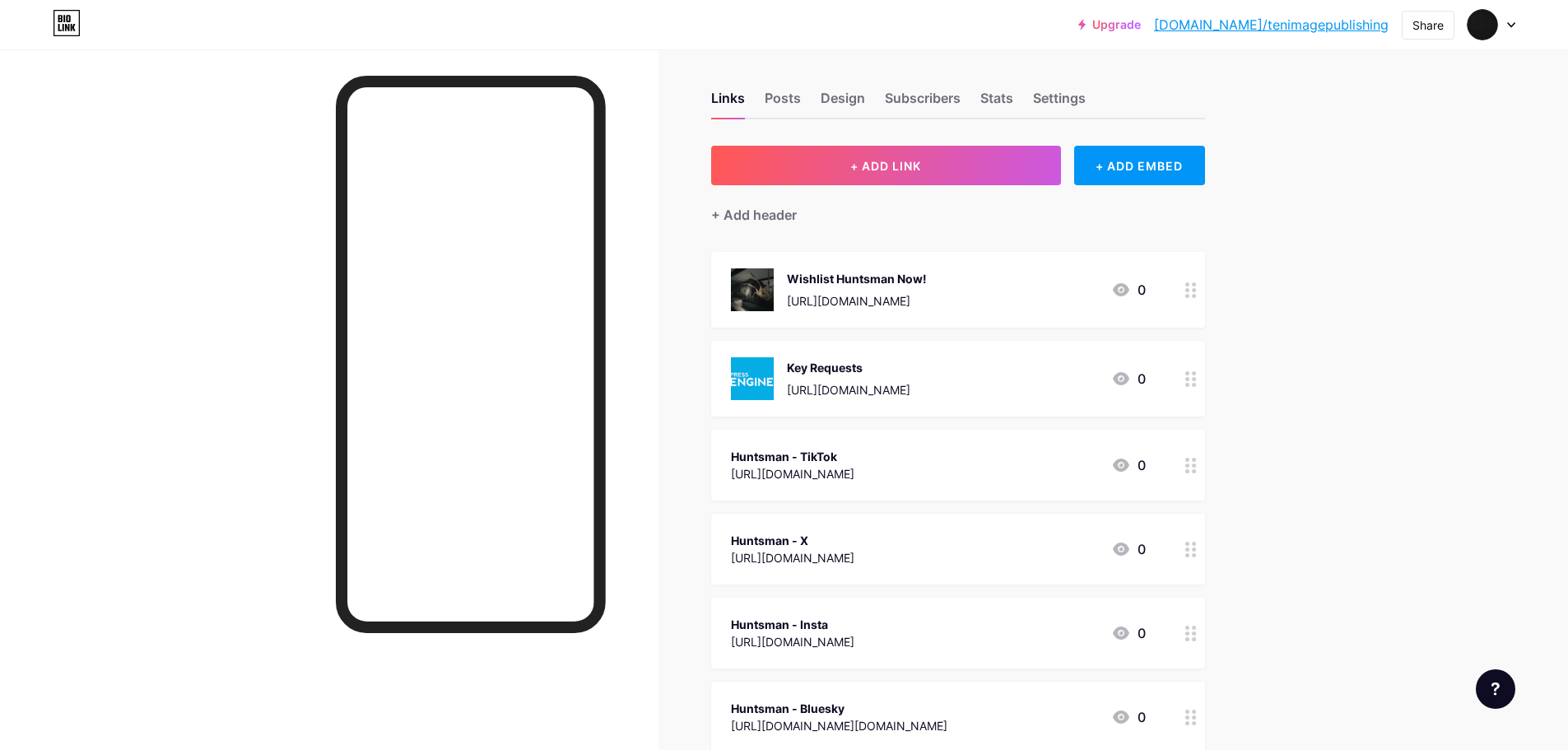
scroll to position [0, 0]
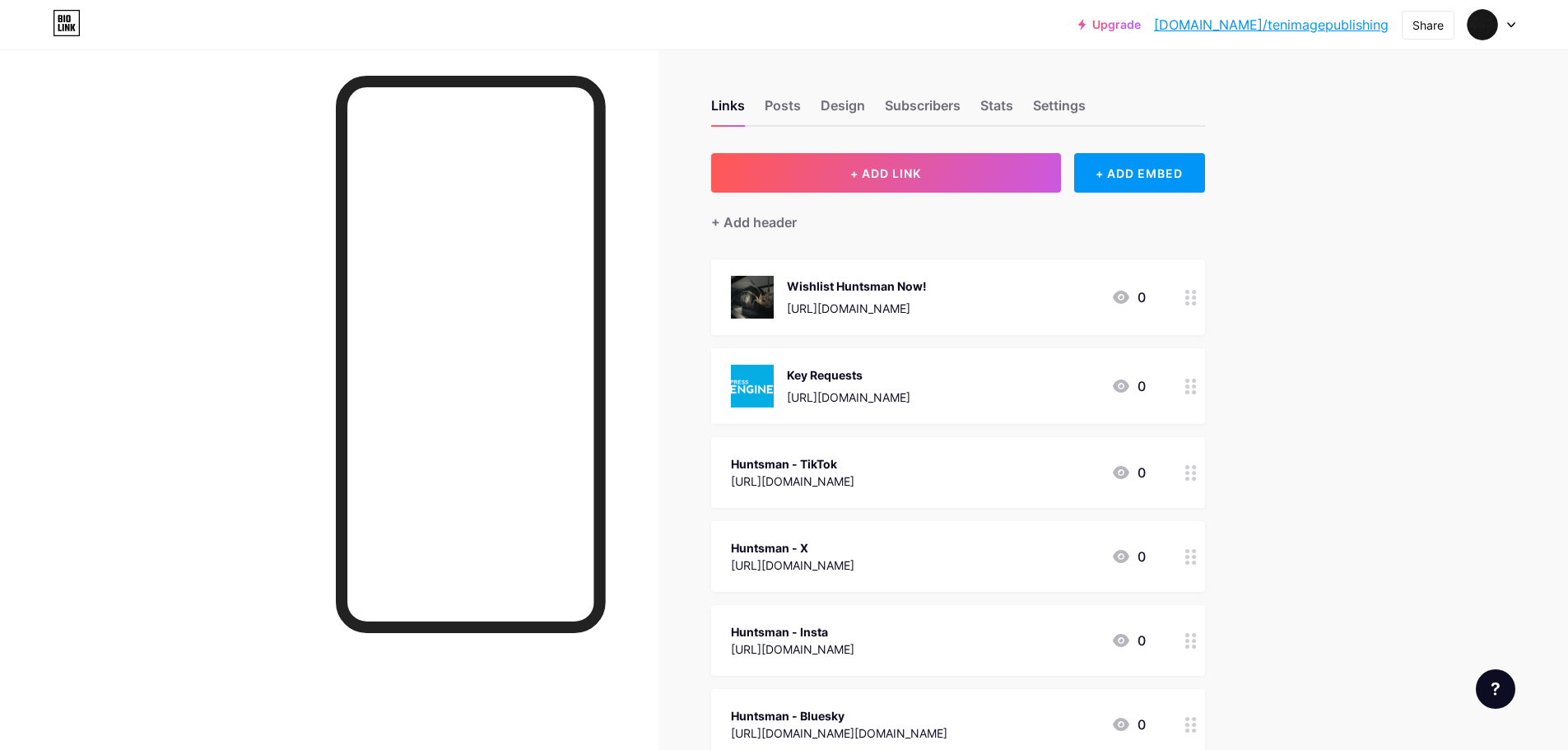
click at [932, 556] on div "Huntsman - X [URL][DOMAIN_NAME] 0" at bounding box center [938, 556] width 415 height 38
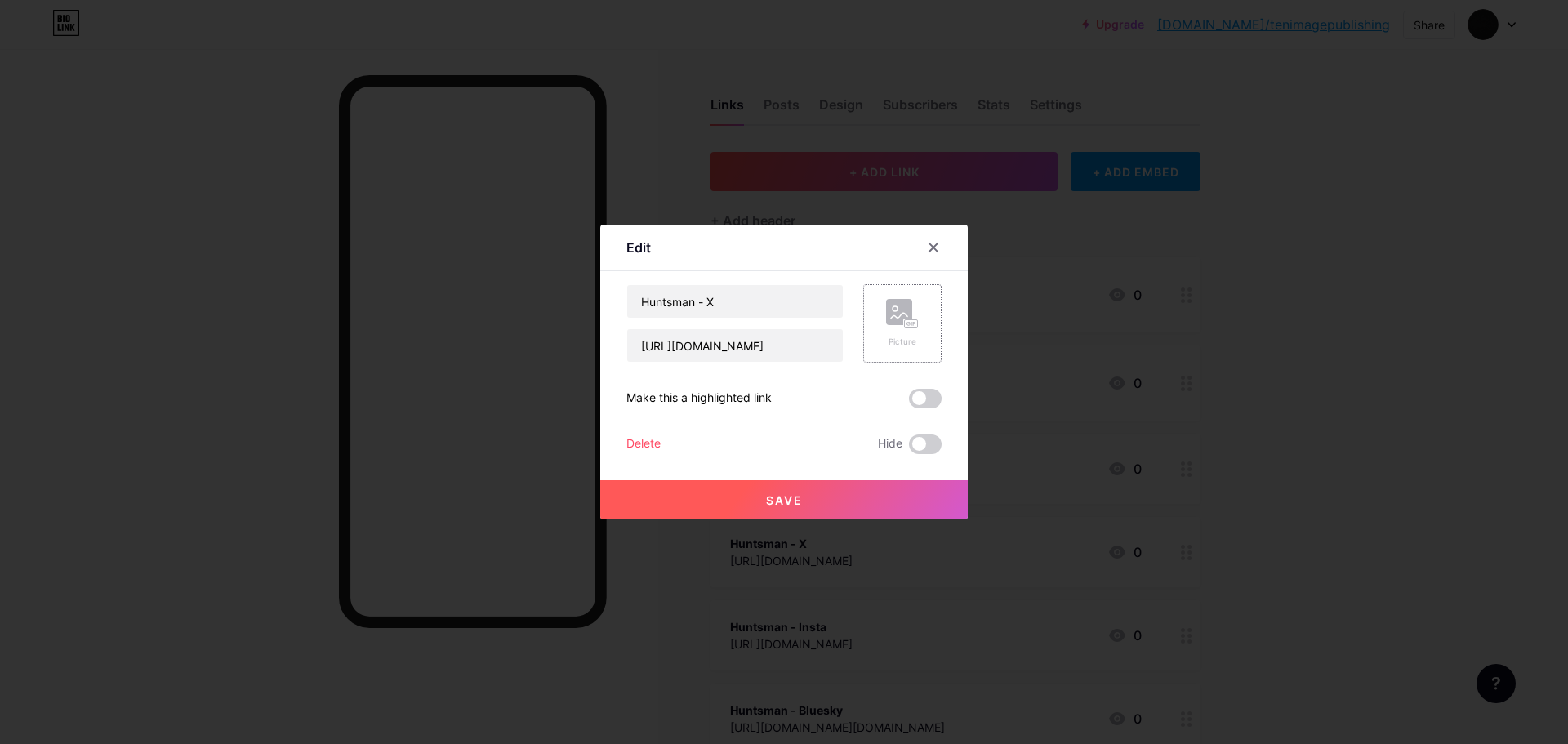
click at [893, 320] on rect at bounding box center [899, 312] width 26 height 27
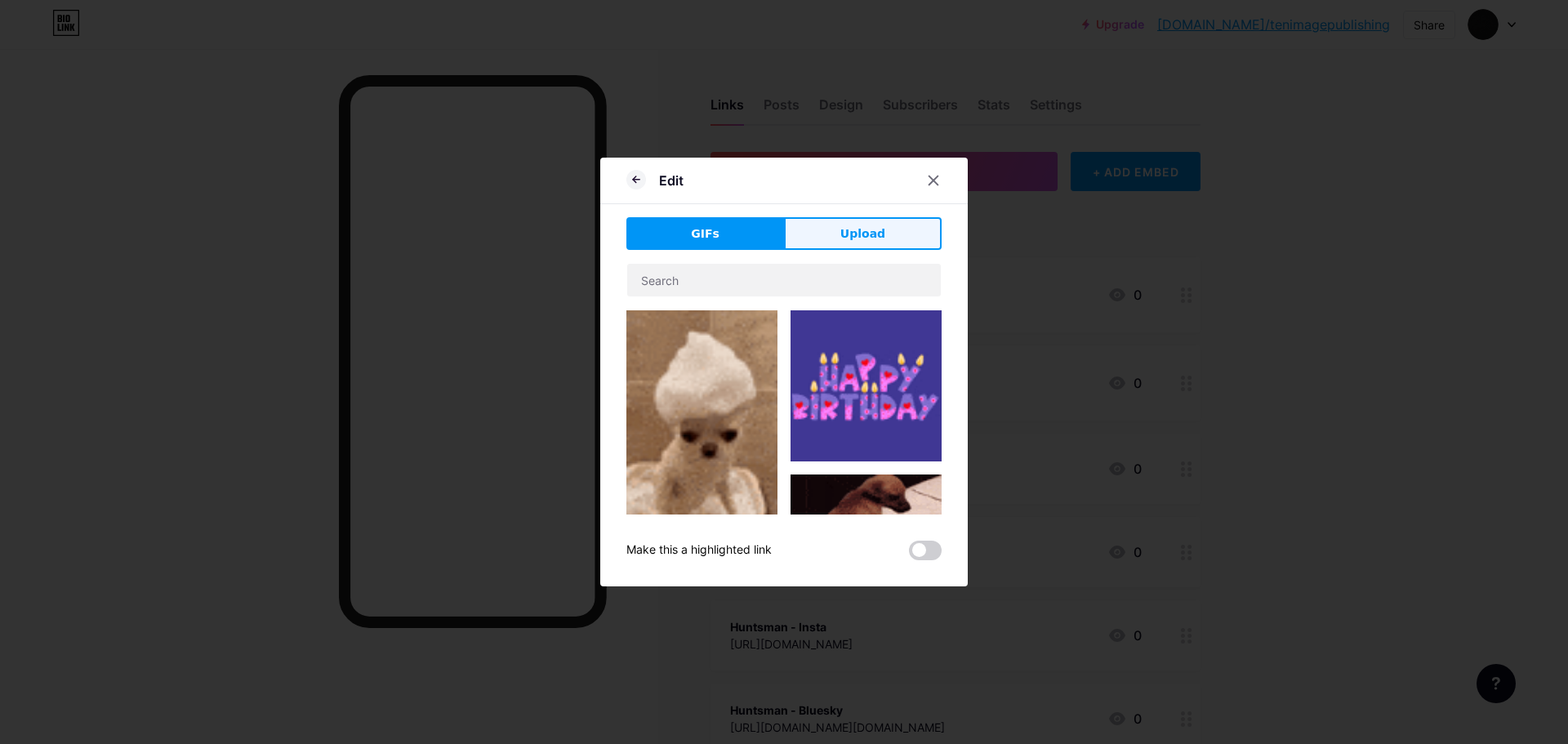
click at [862, 229] on span "Upload" at bounding box center [862, 234] width 44 height 17
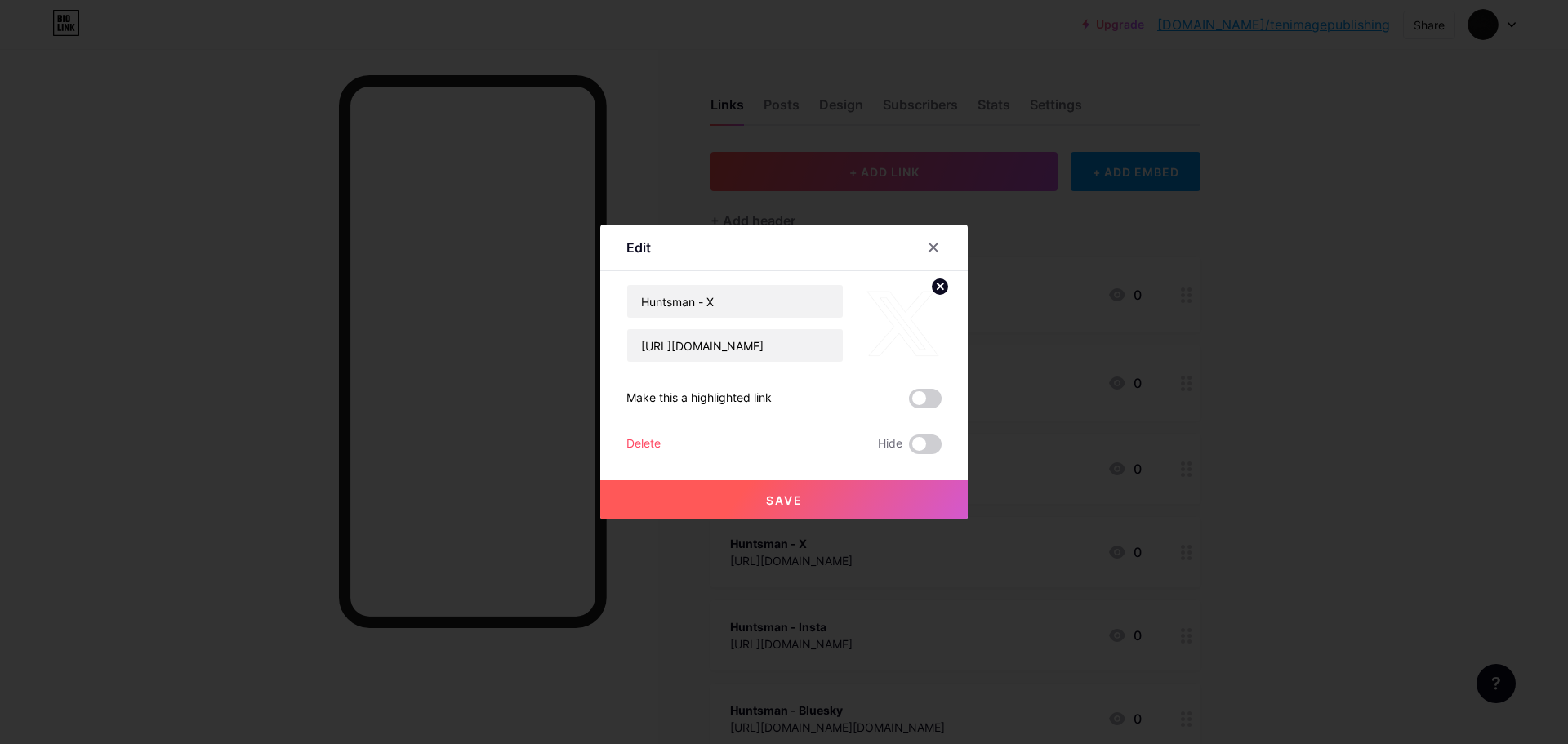
click at [812, 503] on button "Save" at bounding box center [784, 499] width 367 height 39
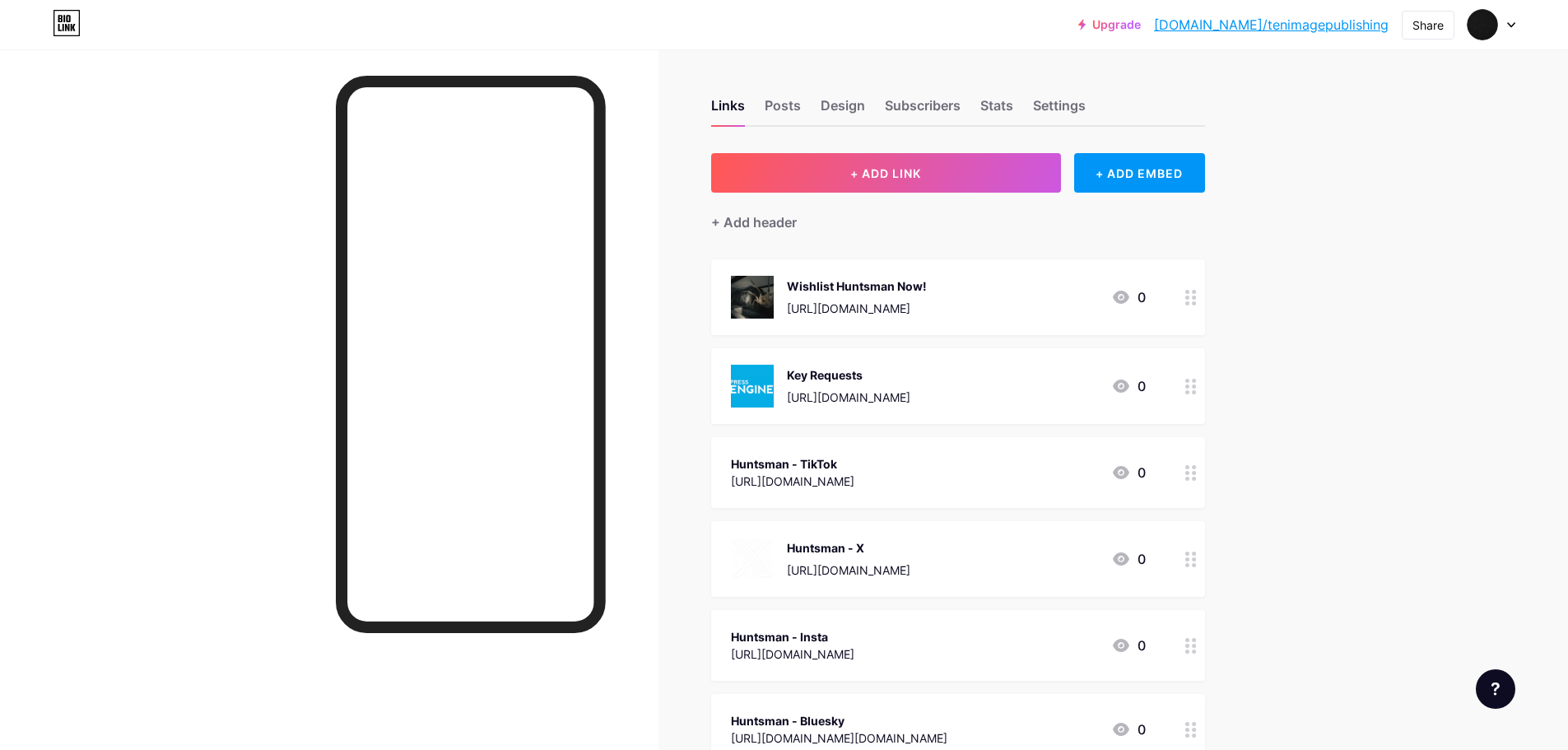
click at [1059, 474] on div "Huntsman - TikTok [URL][DOMAIN_NAME] 0" at bounding box center [938, 472] width 415 height 38
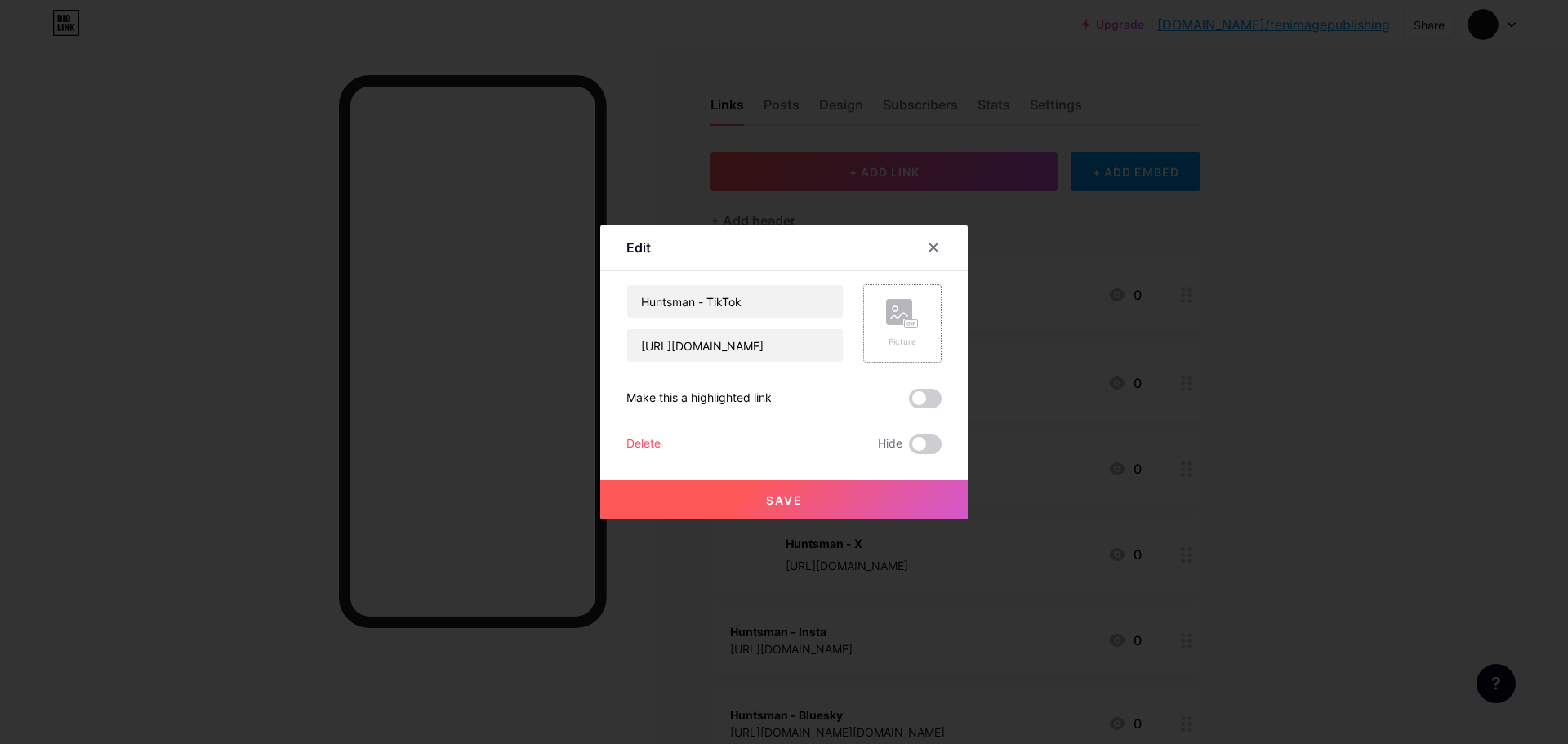
click at [909, 325] on icon at bounding box center [908, 324] width 4 height 4
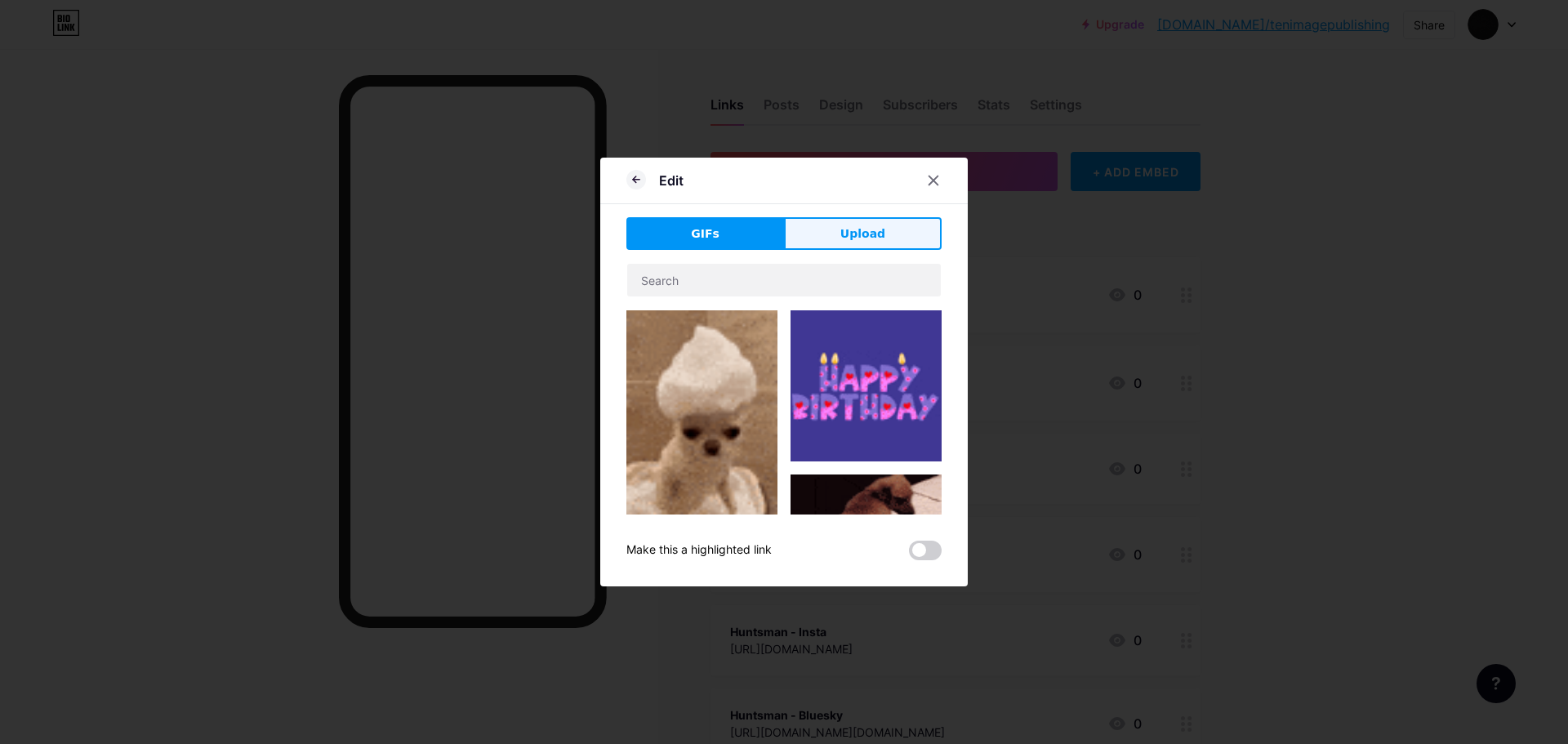
click at [856, 233] on span "Upload" at bounding box center [862, 234] width 44 height 17
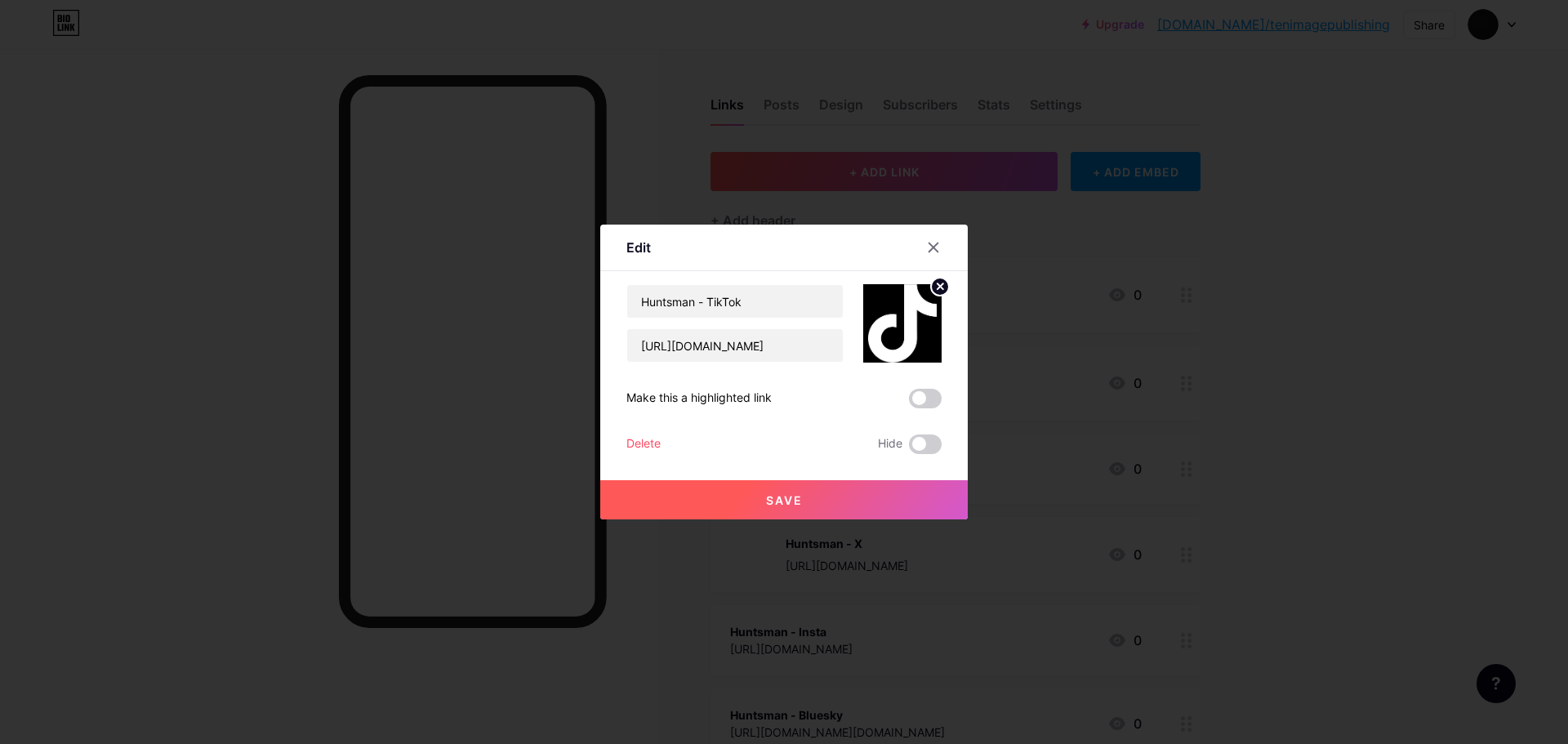
click at [843, 500] on button "Save" at bounding box center [784, 499] width 367 height 39
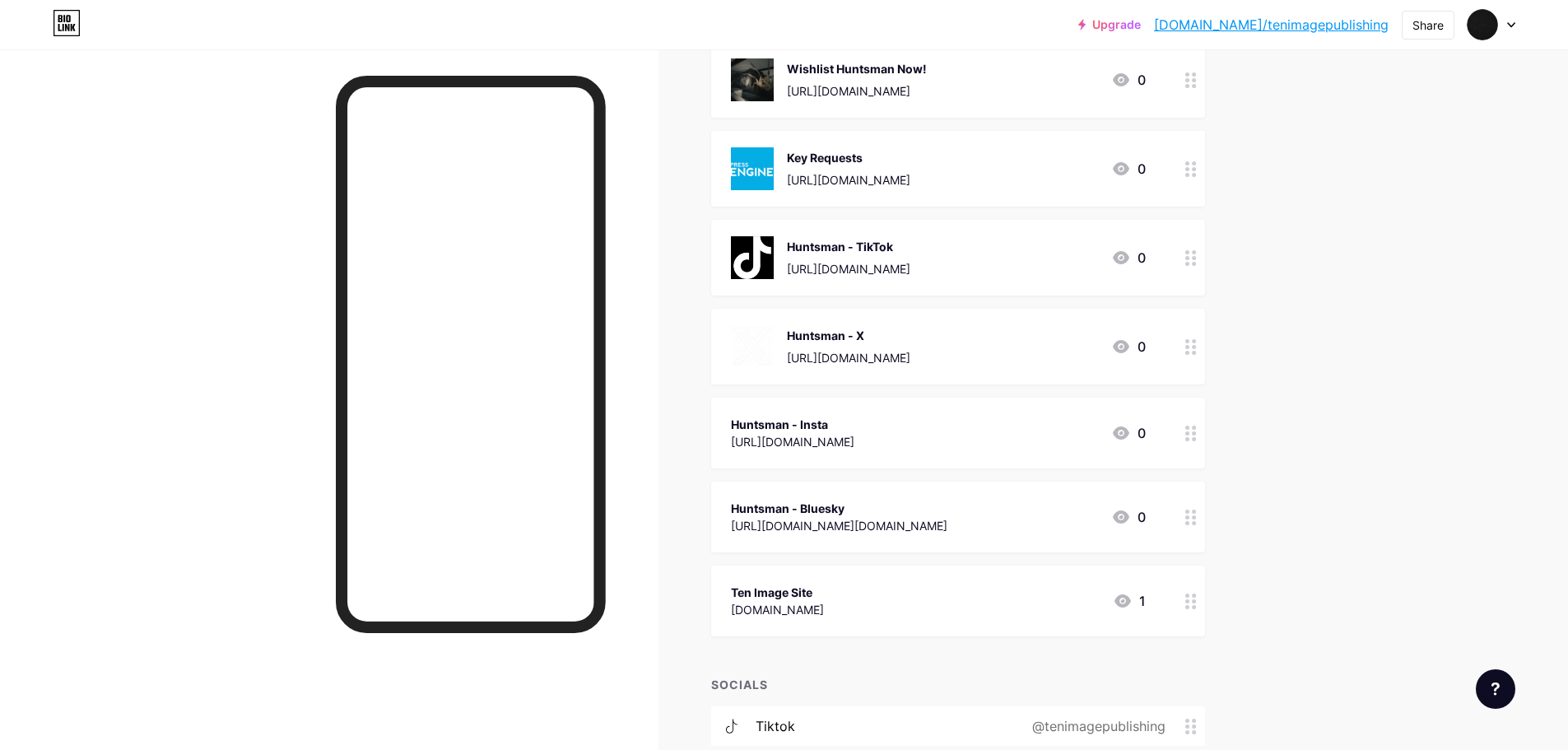
scroll to position [247, 0]
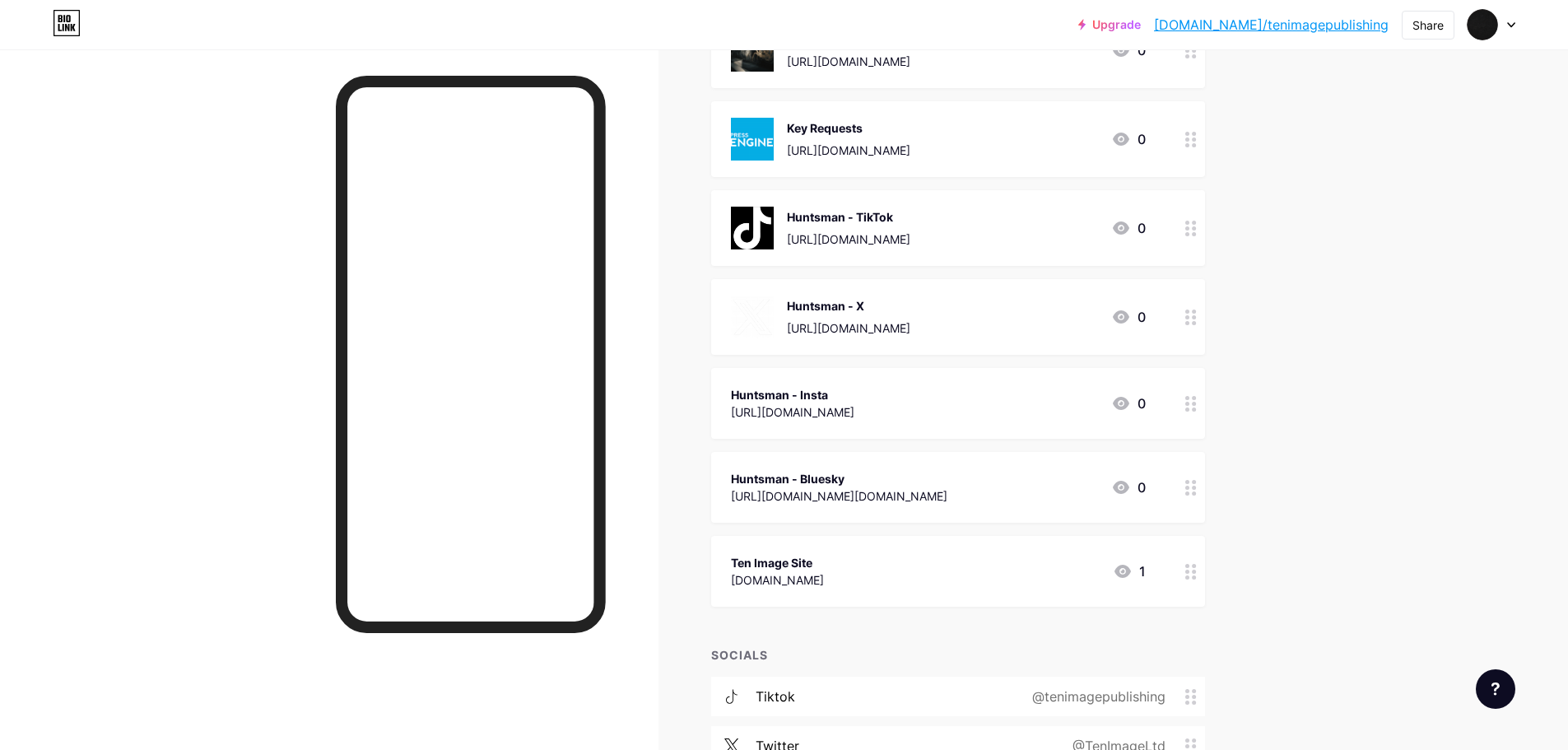
click at [855, 399] on div "Huntsman - Insta" at bounding box center [792, 395] width 123 height 17
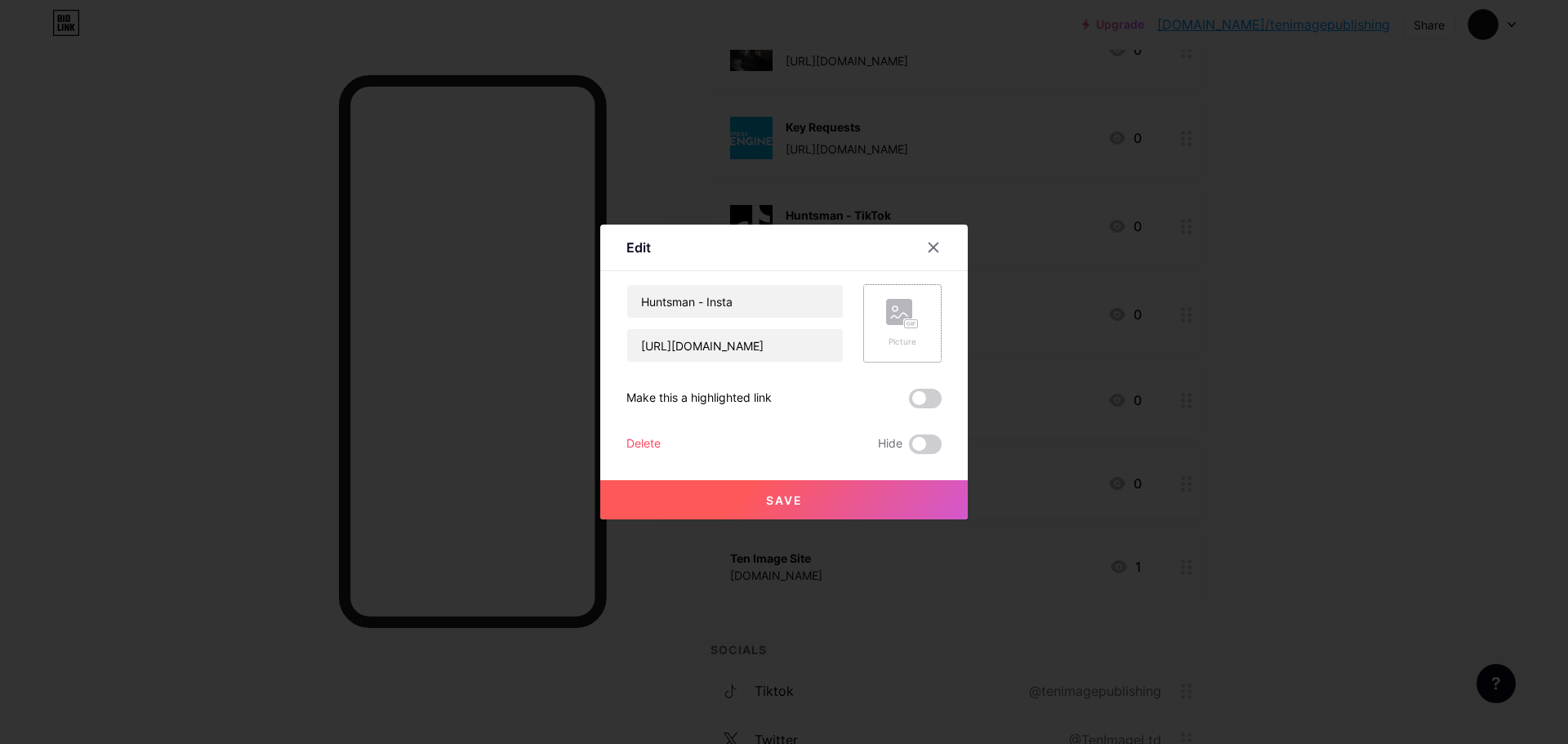
click at [902, 322] on rect at bounding box center [899, 312] width 26 height 27
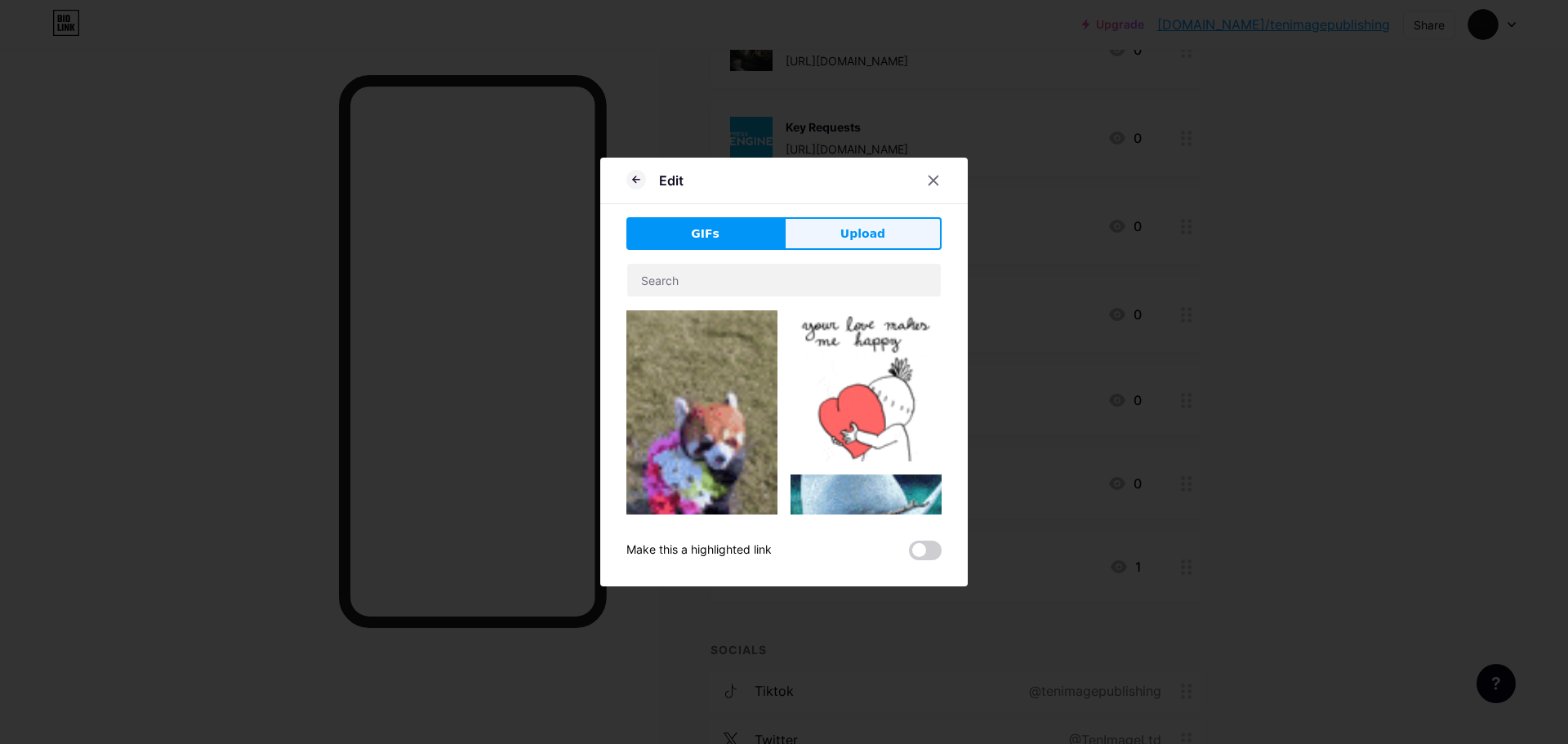
click at [848, 222] on button "Upload" at bounding box center [862, 234] width 158 height 33
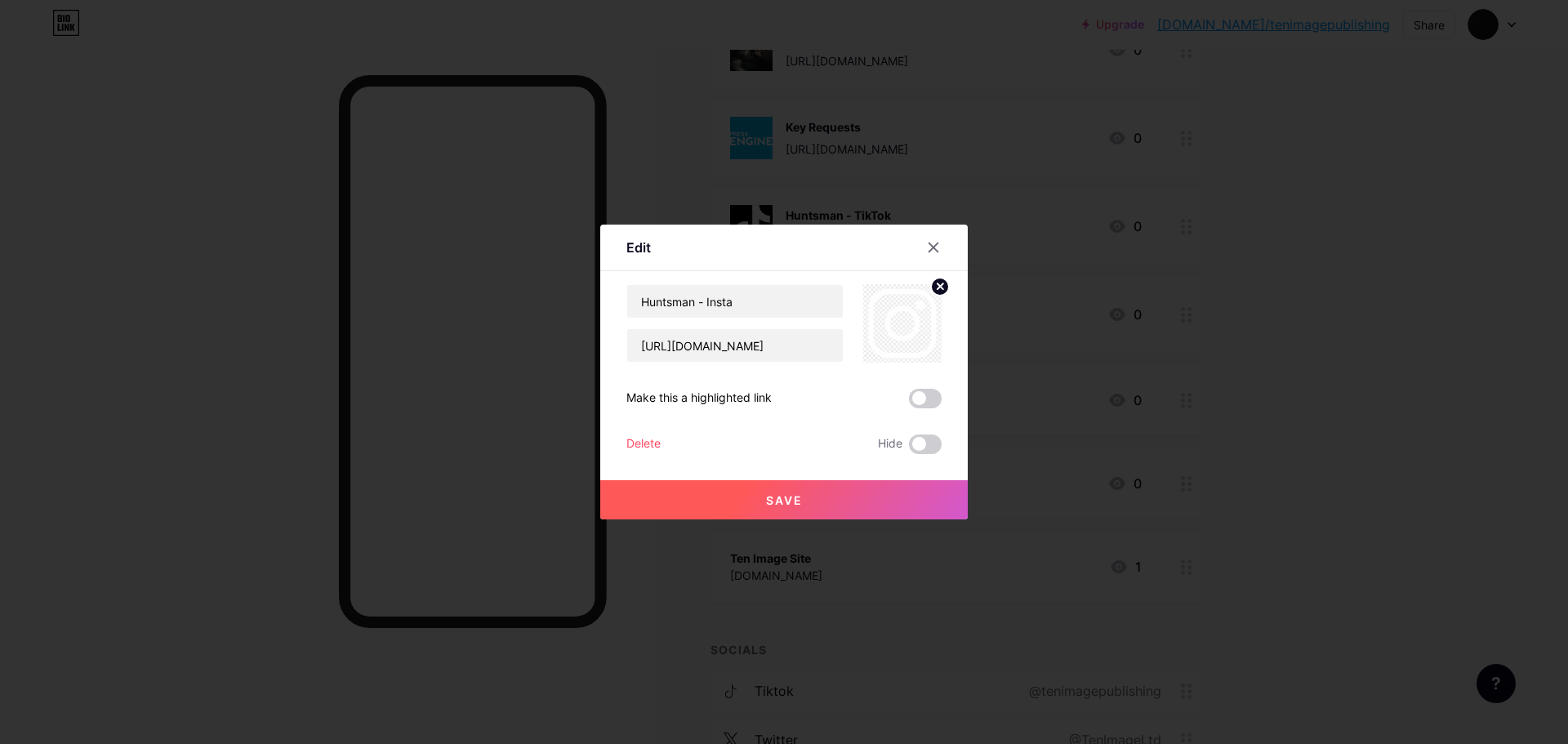
click at [800, 498] on span "Save" at bounding box center [784, 500] width 37 height 14
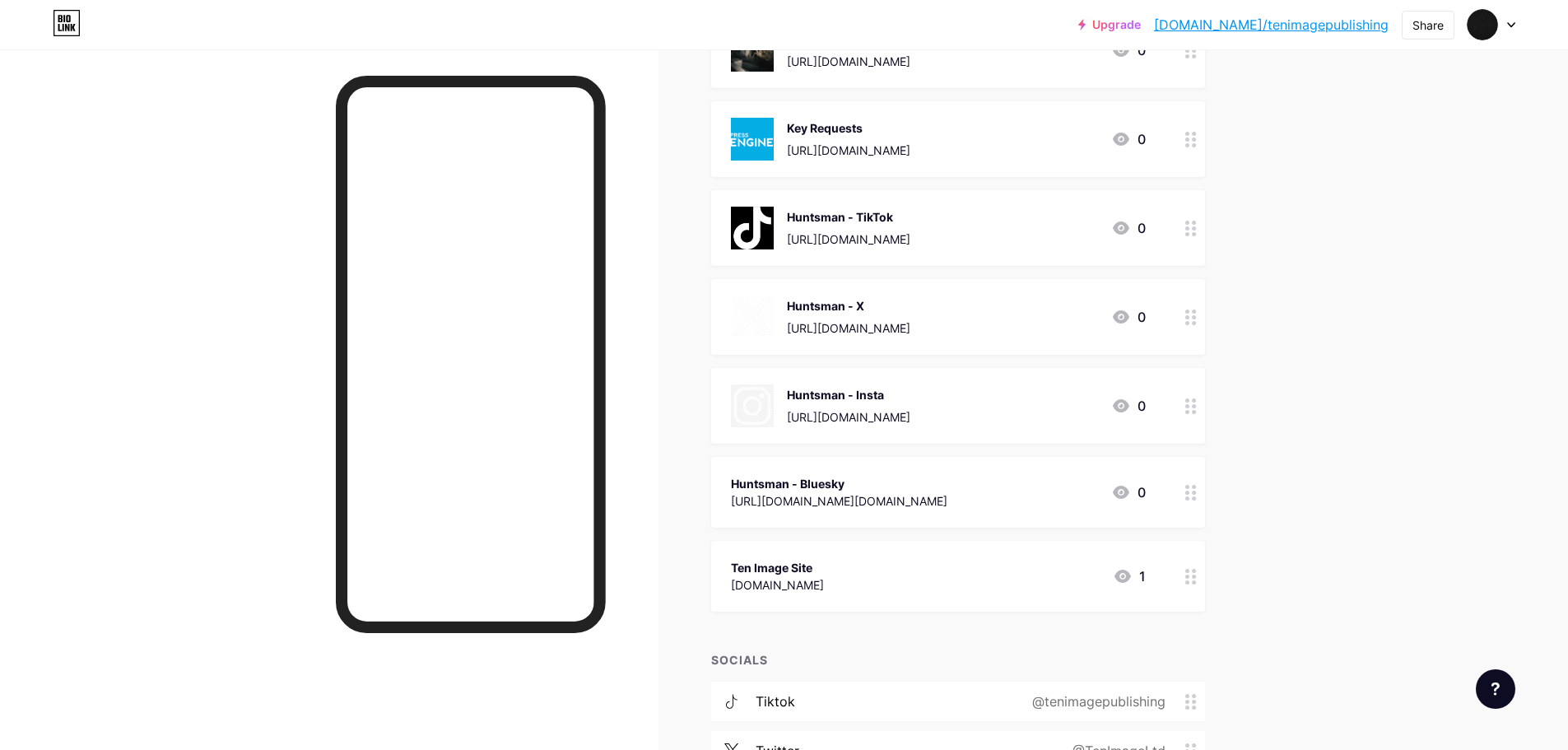
click at [910, 408] on div "[URL][DOMAIN_NAME]" at bounding box center [848, 417] width 123 height 17
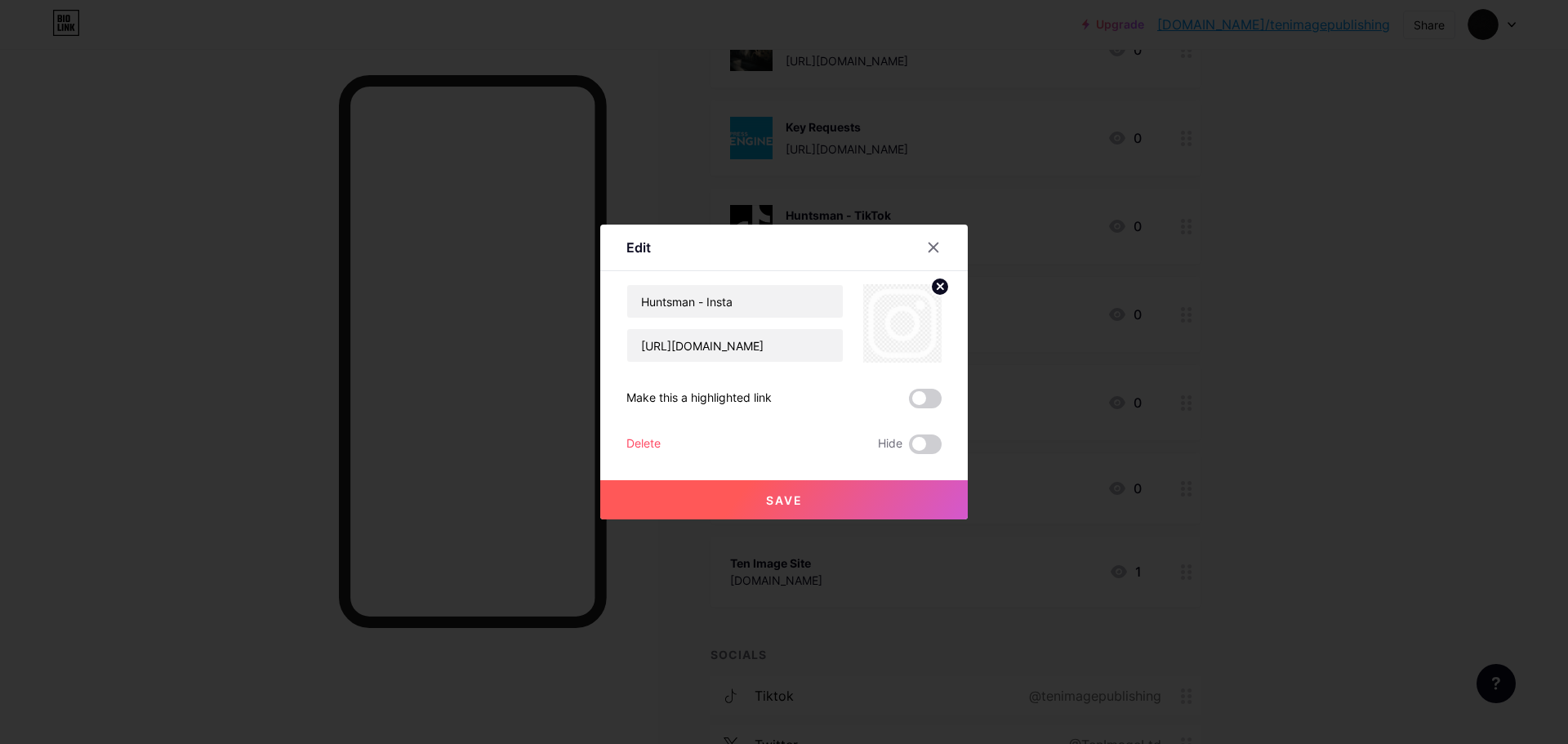
click at [942, 286] on icon at bounding box center [940, 286] width 6 height 6
click at [895, 317] on rect at bounding box center [899, 312] width 26 height 27
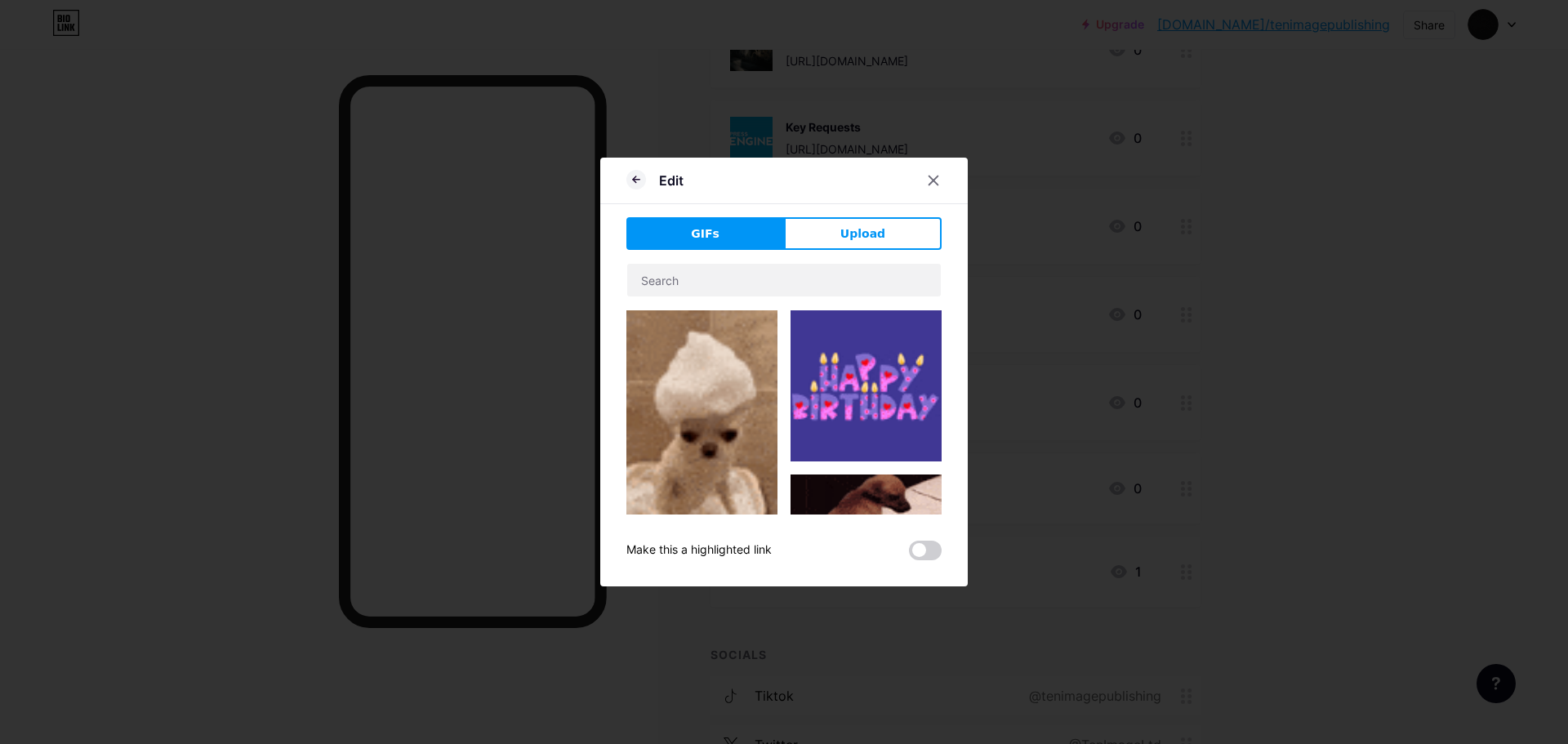
click at [864, 259] on div "GIFs Upload Content YouTube Play YouTube video without leaving your page. ADD V…" at bounding box center [784, 389] width 315 height 343
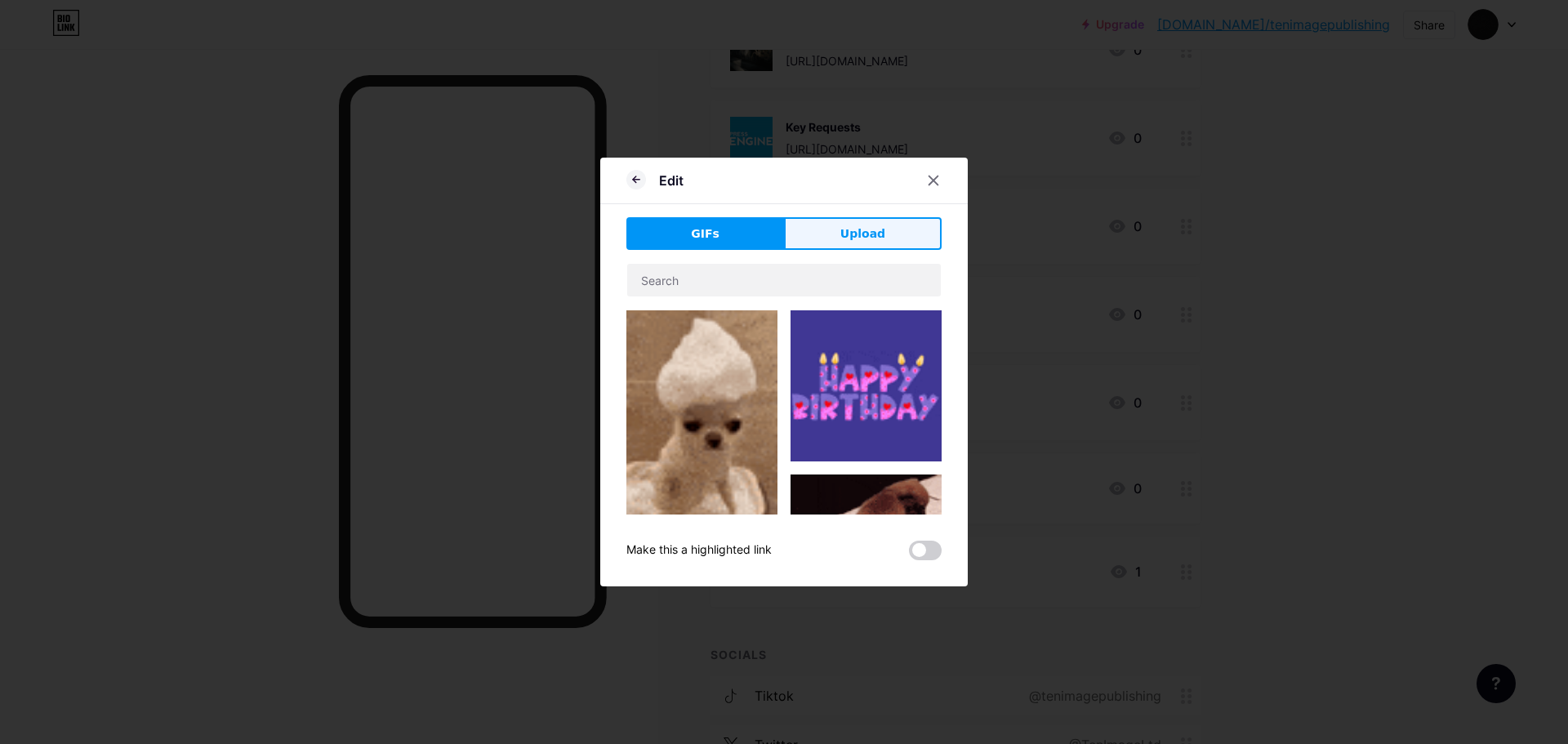
click at [861, 241] on span "Upload" at bounding box center [862, 234] width 44 height 17
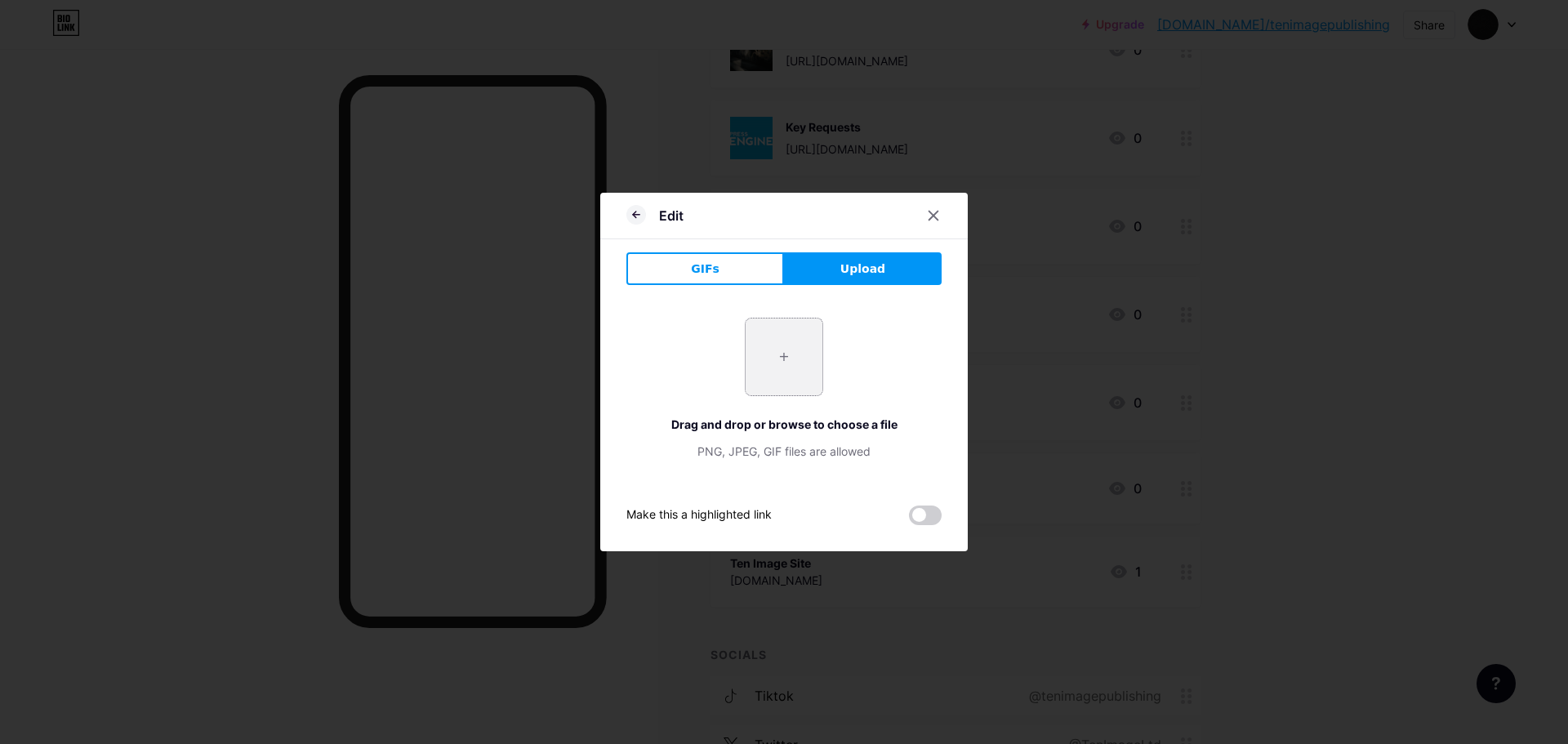
click at [801, 378] on input "file" at bounding box center [784, 356] width 77 height 77
type input "C:\fakepath\instagram-logo-white-on-black.png"
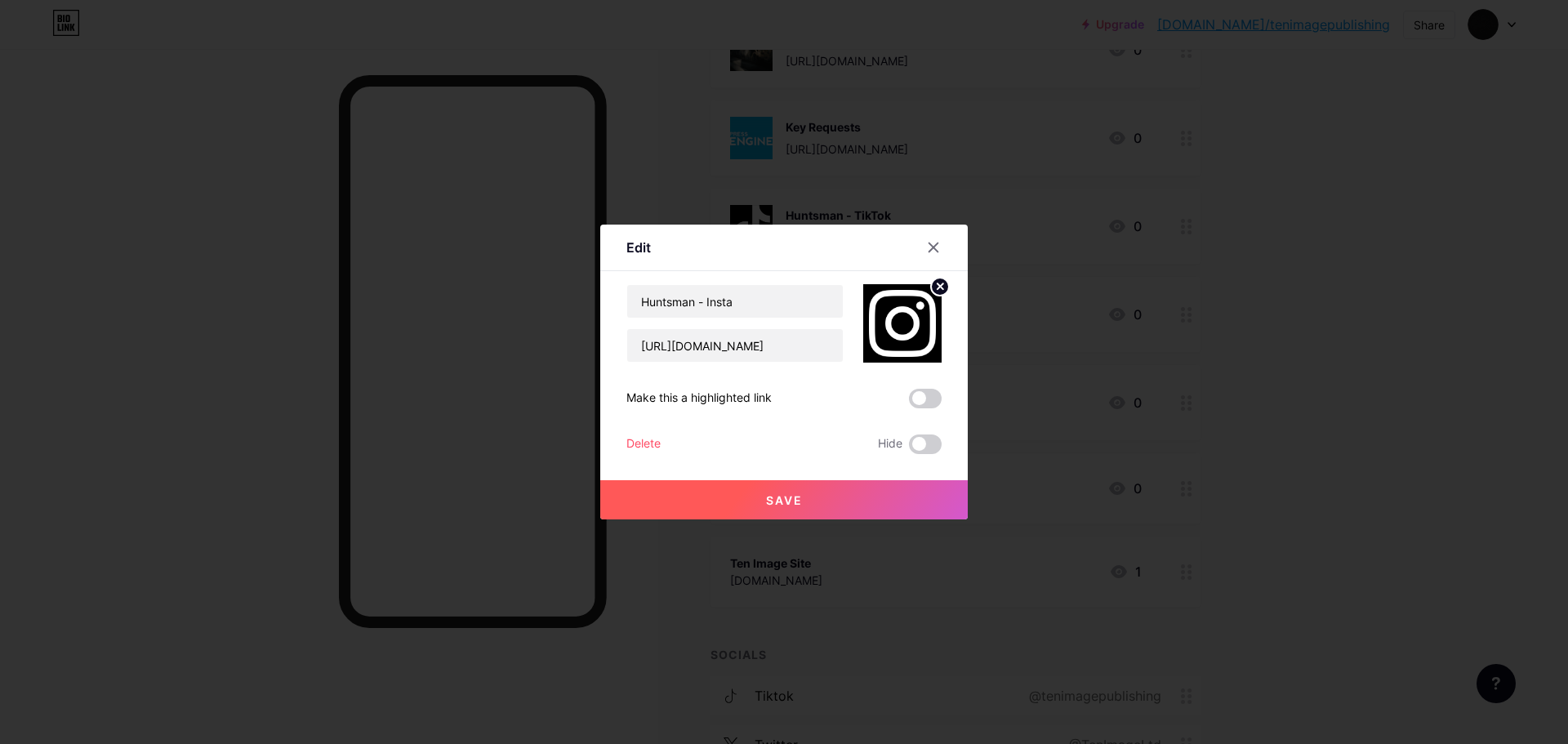
click at [865, 491] on button "Save" at bounding box center [784, 499] width 367 height 39
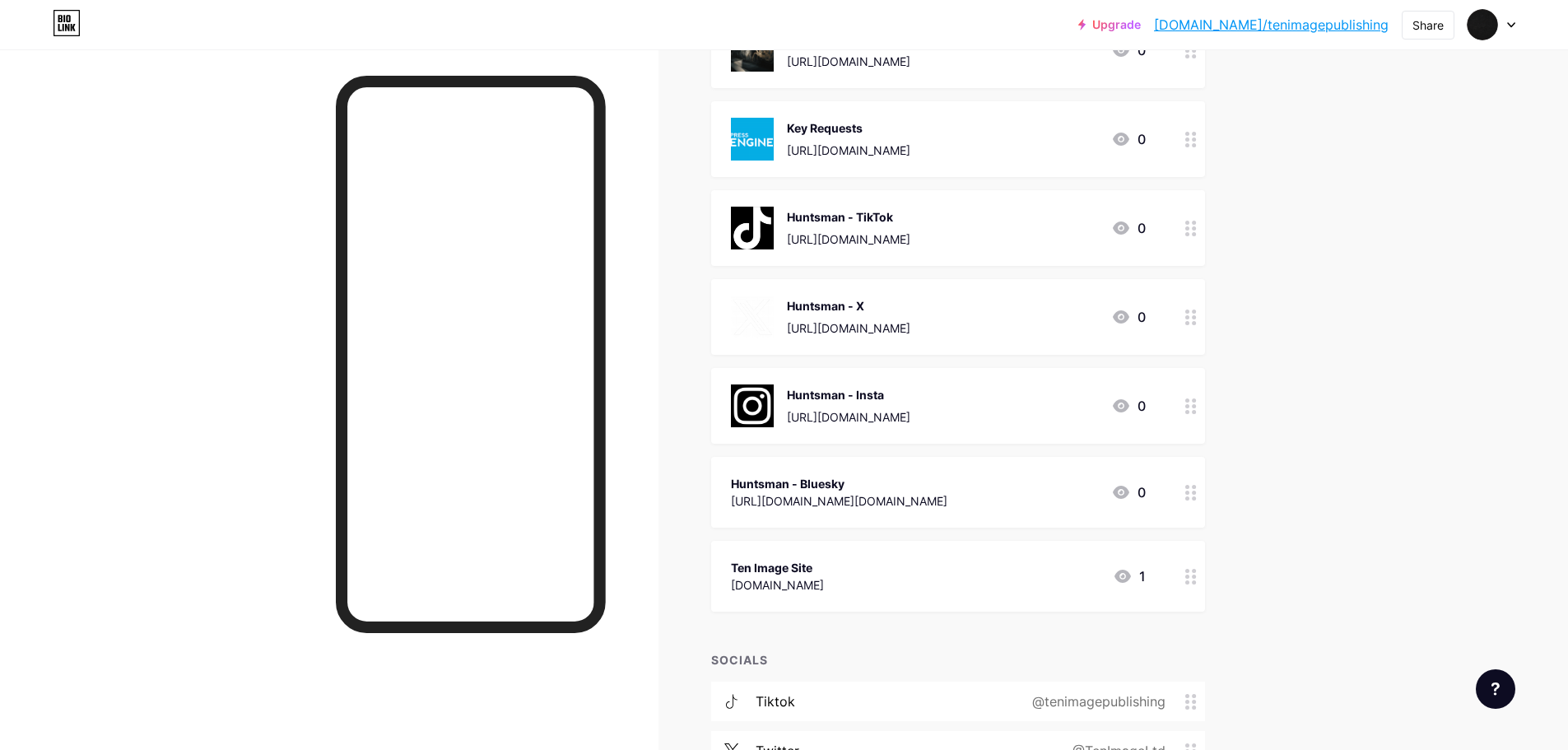
click at [947, 490] on div "Huntsman - Bluesky" at bounding box center [838, 484] width 217 height 17
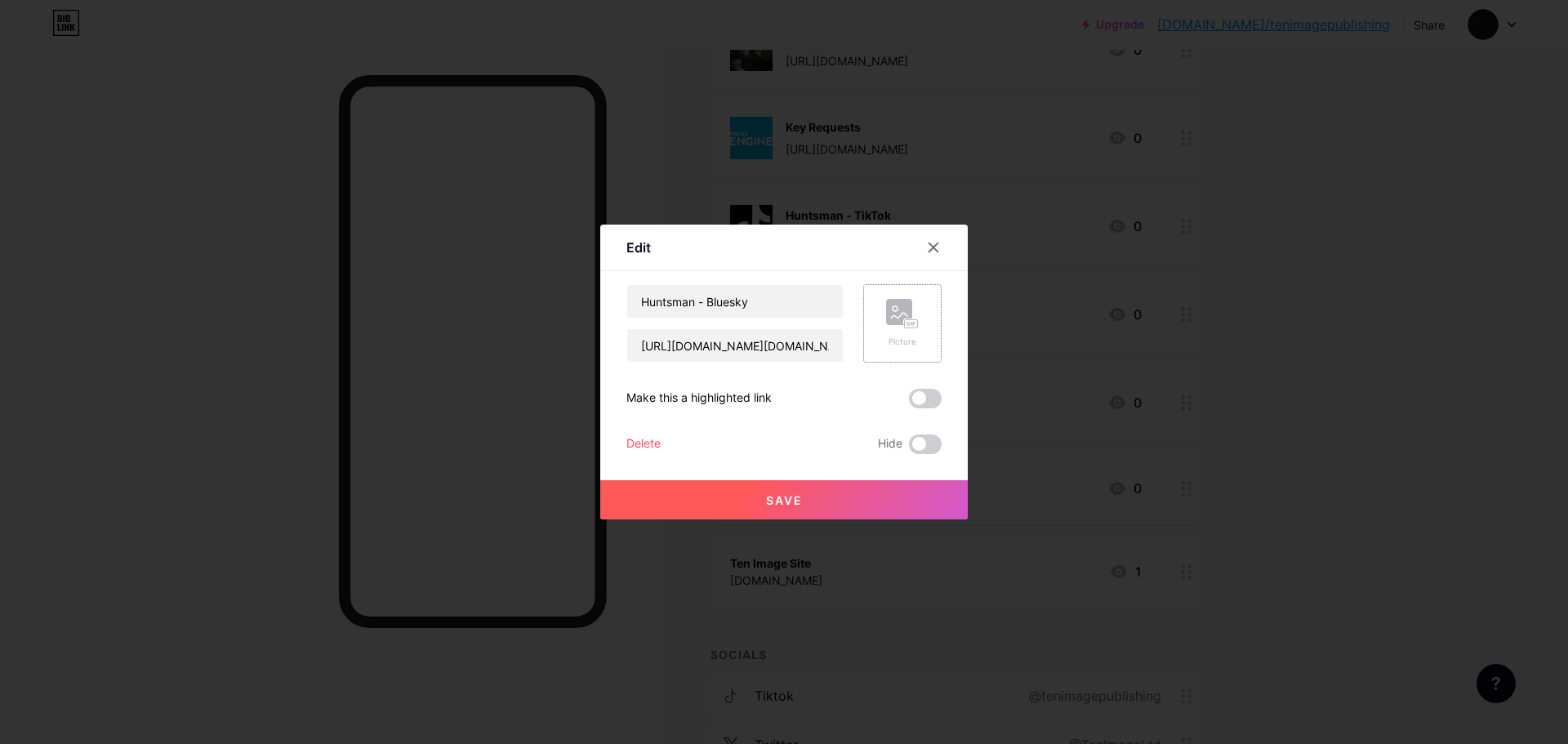
click at [902, 316] on rect at bounding box center [899, 312] width 26 height 27
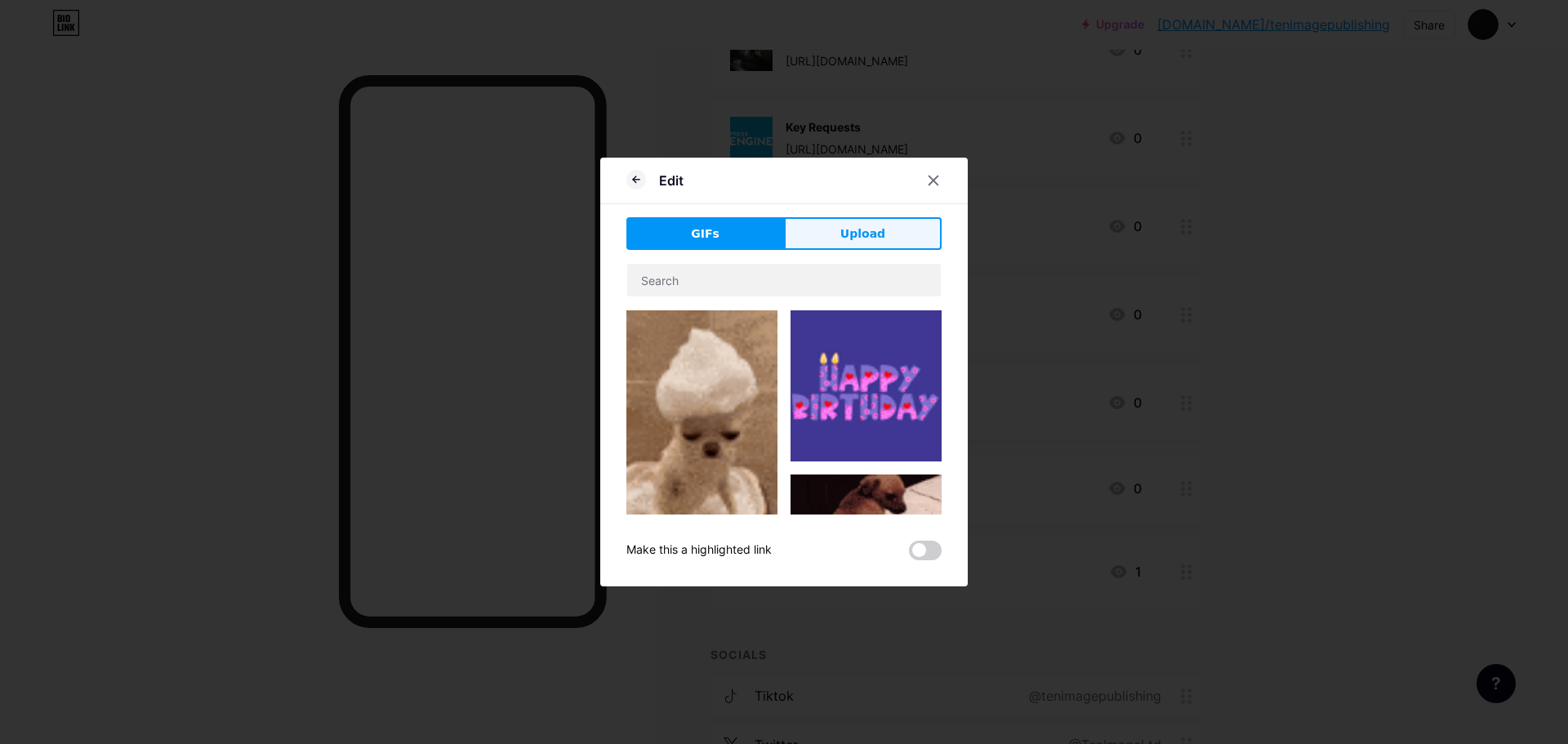
click at [858, 221] on button "Upload" at bounding box center [862, 234] width 158 height 33
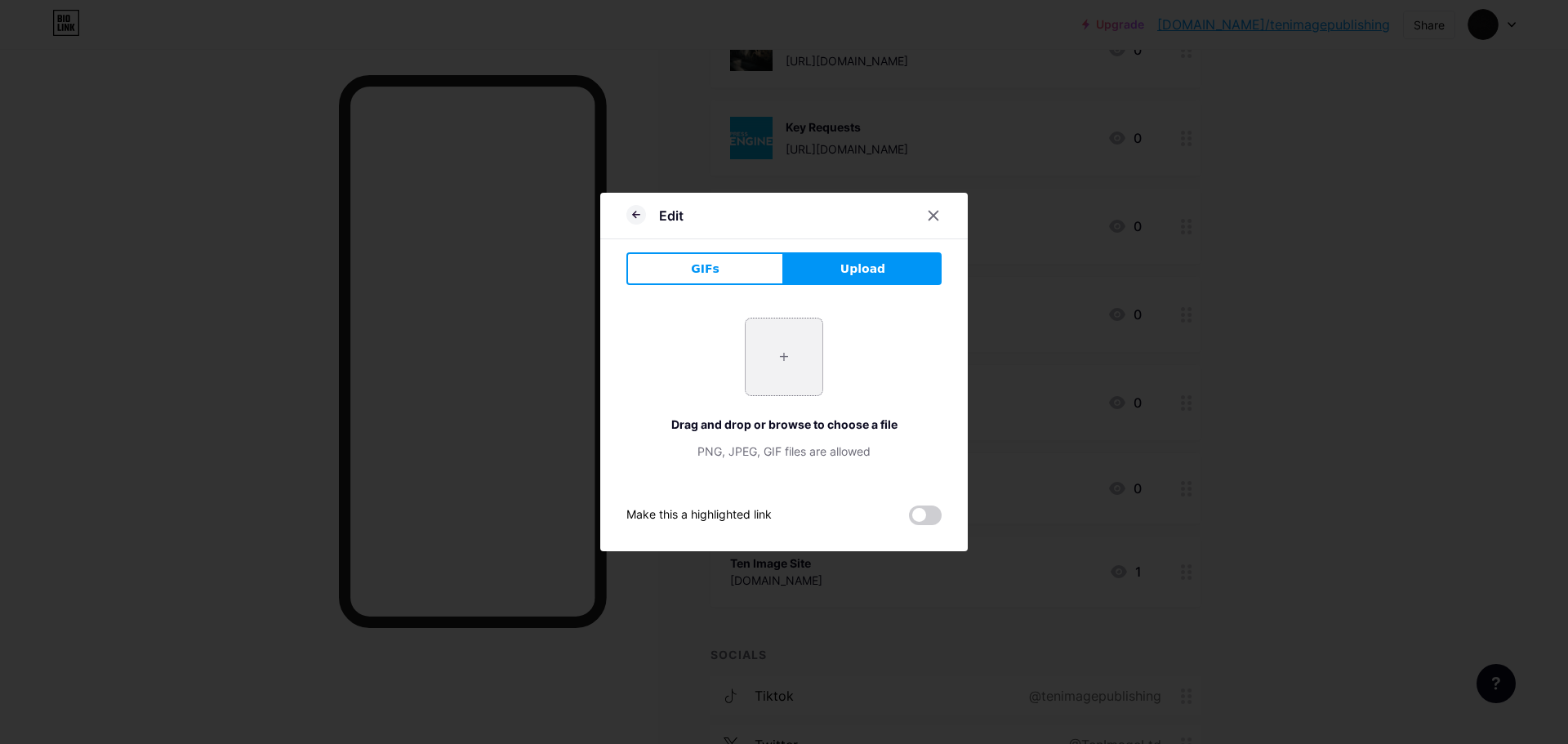
click at [779, 345] on input "file" at bounding box center [784, 356] width 77 height 77
type input "C:\fakepath\bluesky.png"
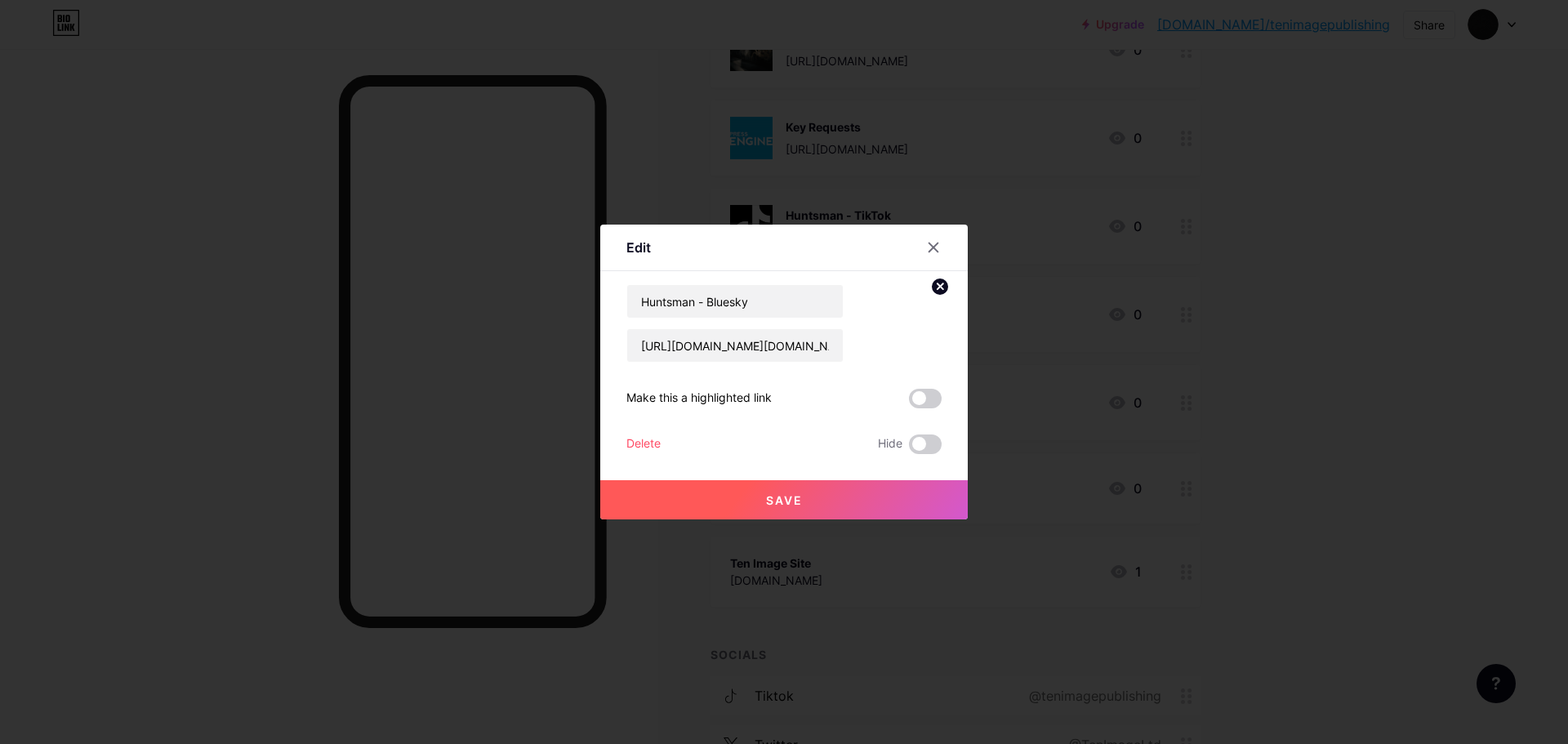
click at [854, 506] on button "Save" at bounding box center [784, 499] width 367 height 39
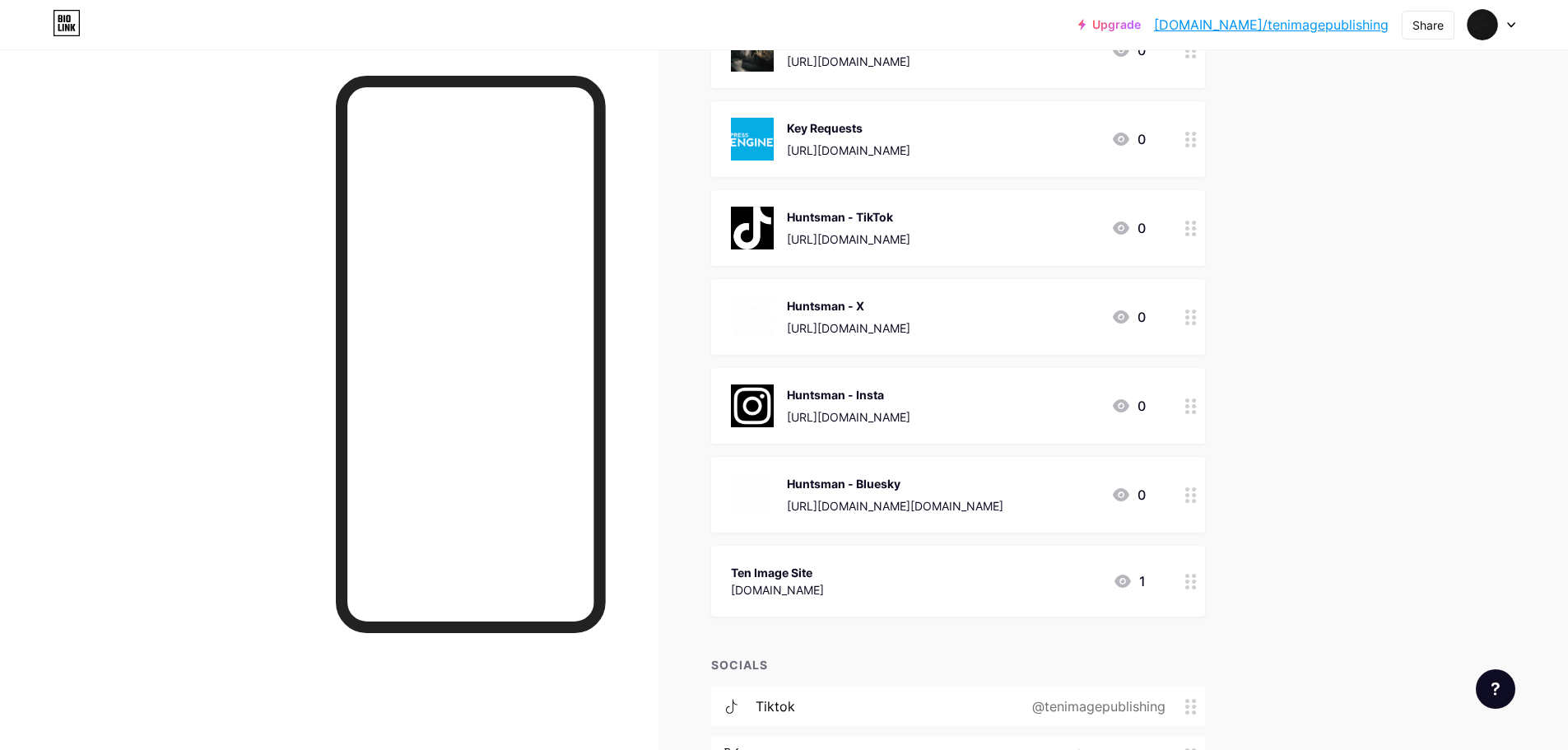
scroll to position [0, 0]
